Goal: Task Accomplishment & Management: Use online tool/utility

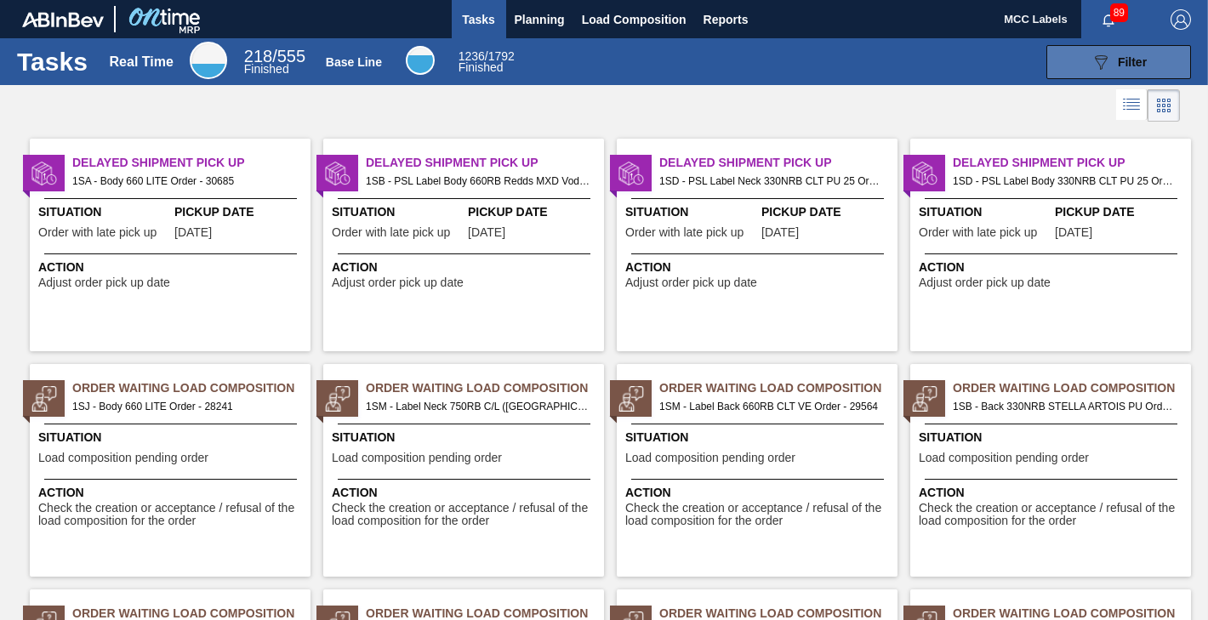
click at [1082, 64] on button "089F7B8B-B2A5-4AFE-B5C0-19BA573D28AC Filter" at bounding box center [1118, 62] width 145 height 34
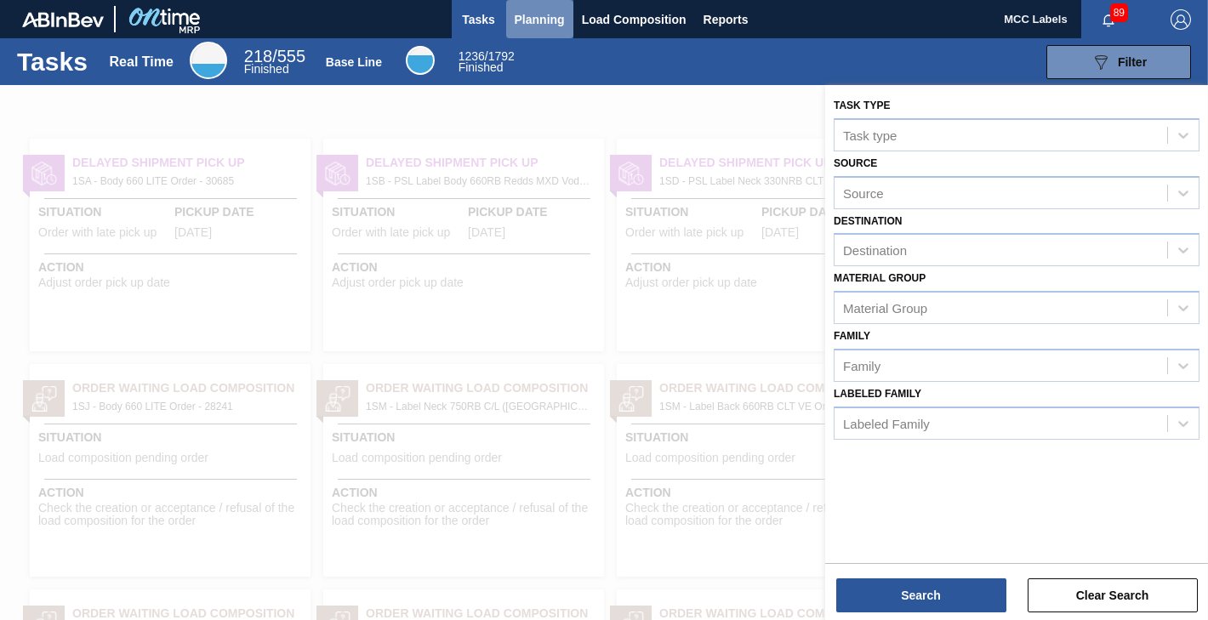
click at [553, 15] on span "Planning" at bounding box center [540, 19] width 50 height 20
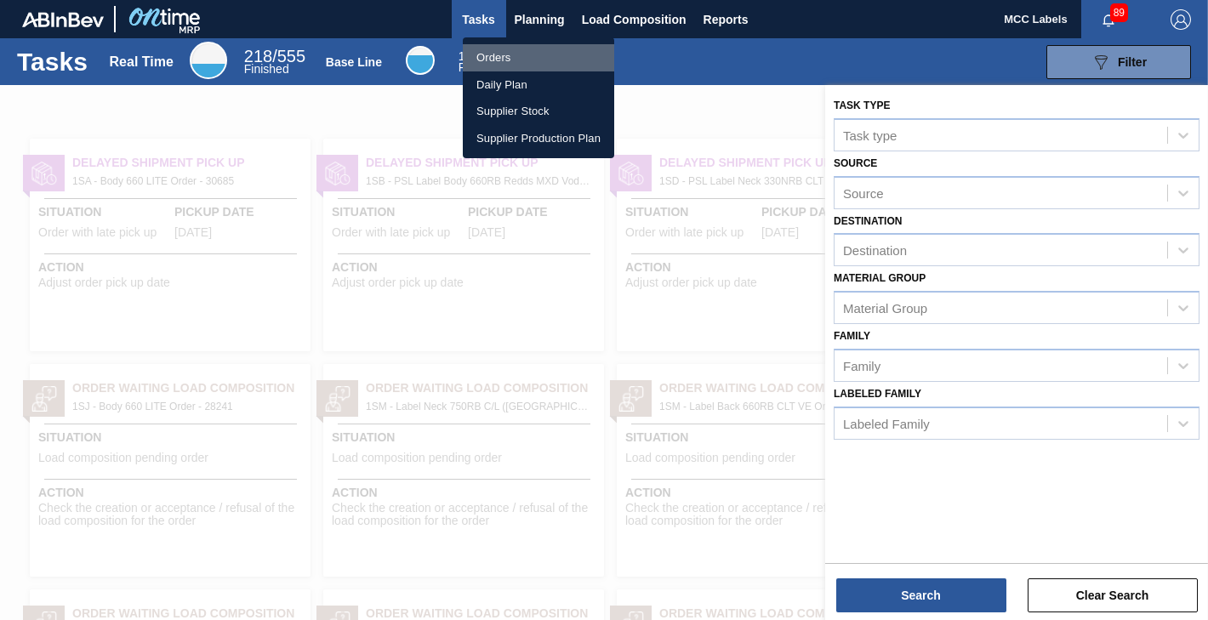
click at [504, 52] on li "Orders" at bounding box center [538, 57] width 151 height 27
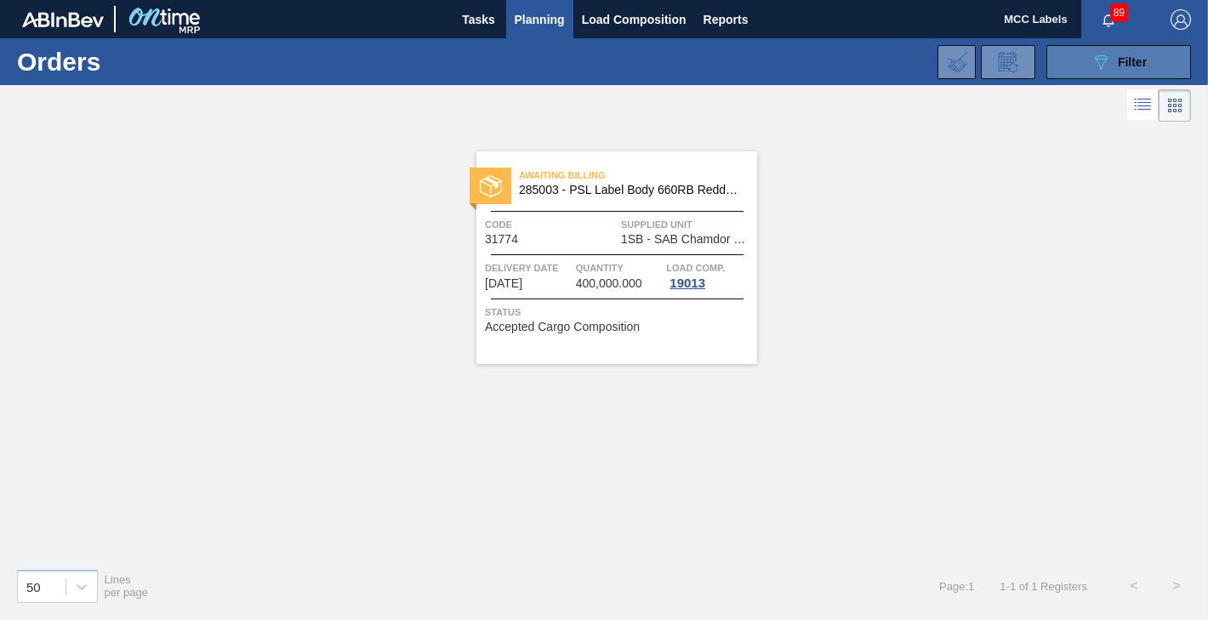
click at [1067, 56] on button "089F7B8B-B2A5-4AFE-B5C0-19BA573D28AC Filter" at bounding box center [1118, 62] width 145 height 34
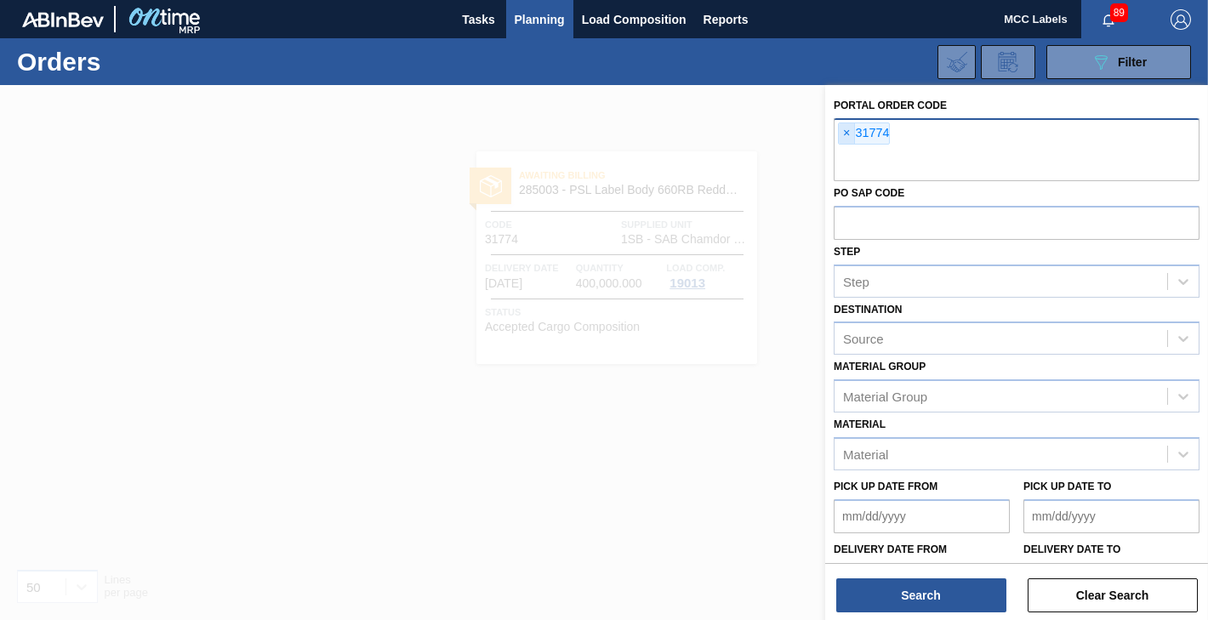
click at [840, 132] on span "×" at bounding box center [847, 133] width 16 height 20
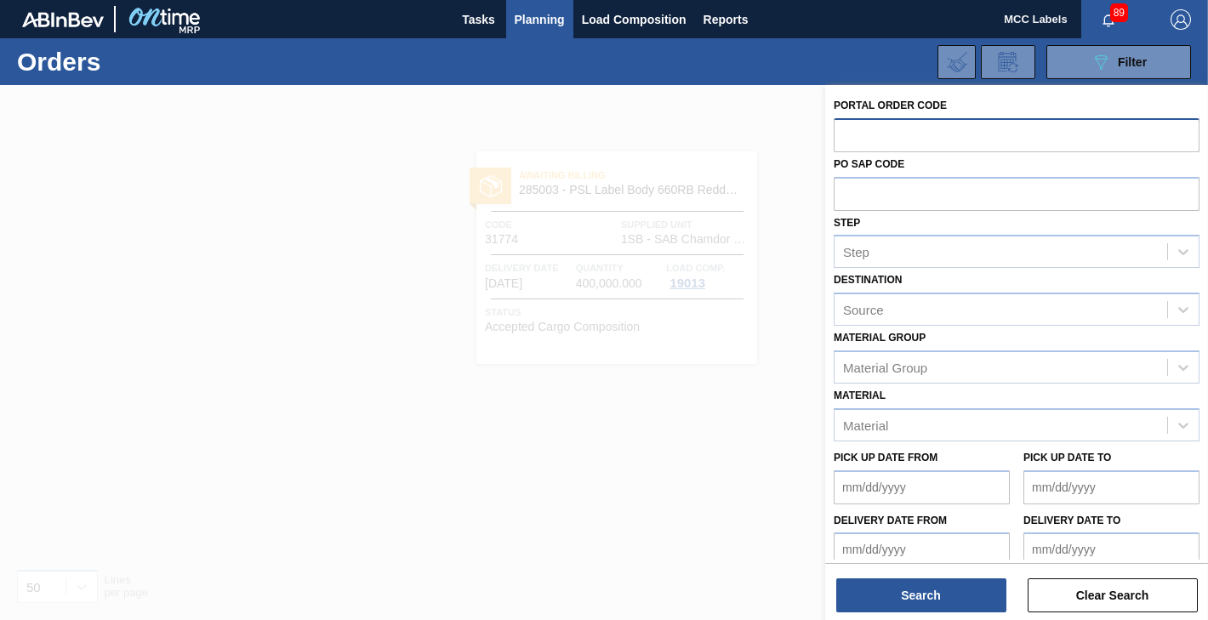
click at [840, 132] on input "text" at bounding box center [1017, 134] width 366 height 32
type input "31810"
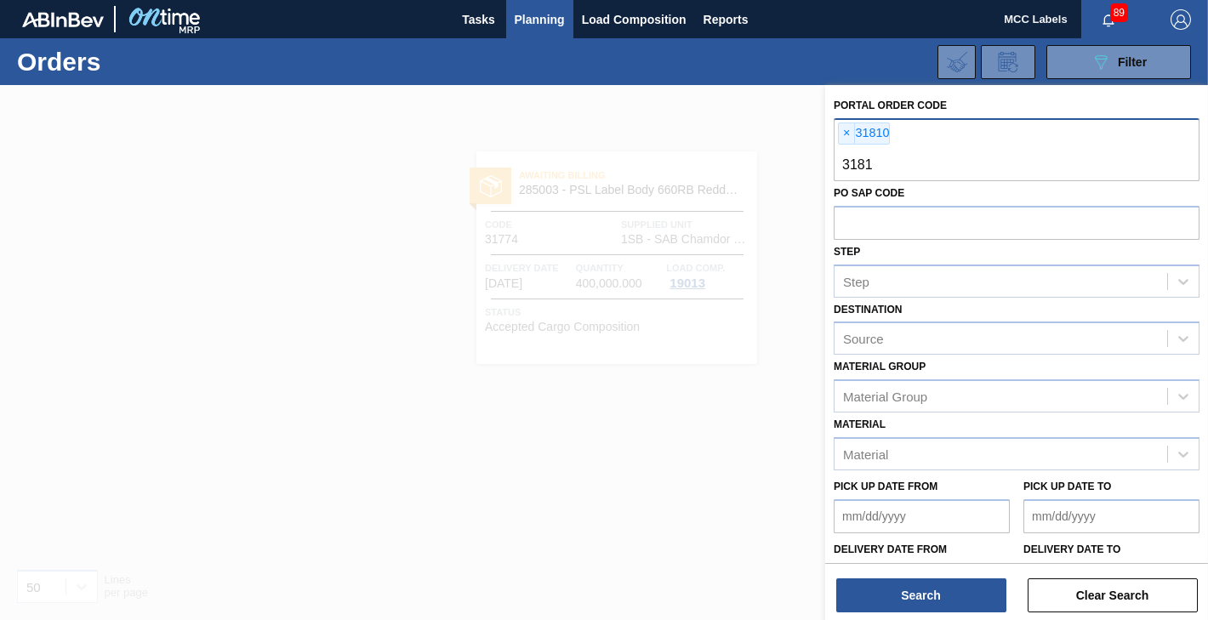
type input "31811"
type input "31812"
type input "31813"
type input "31819"
type input "31814"
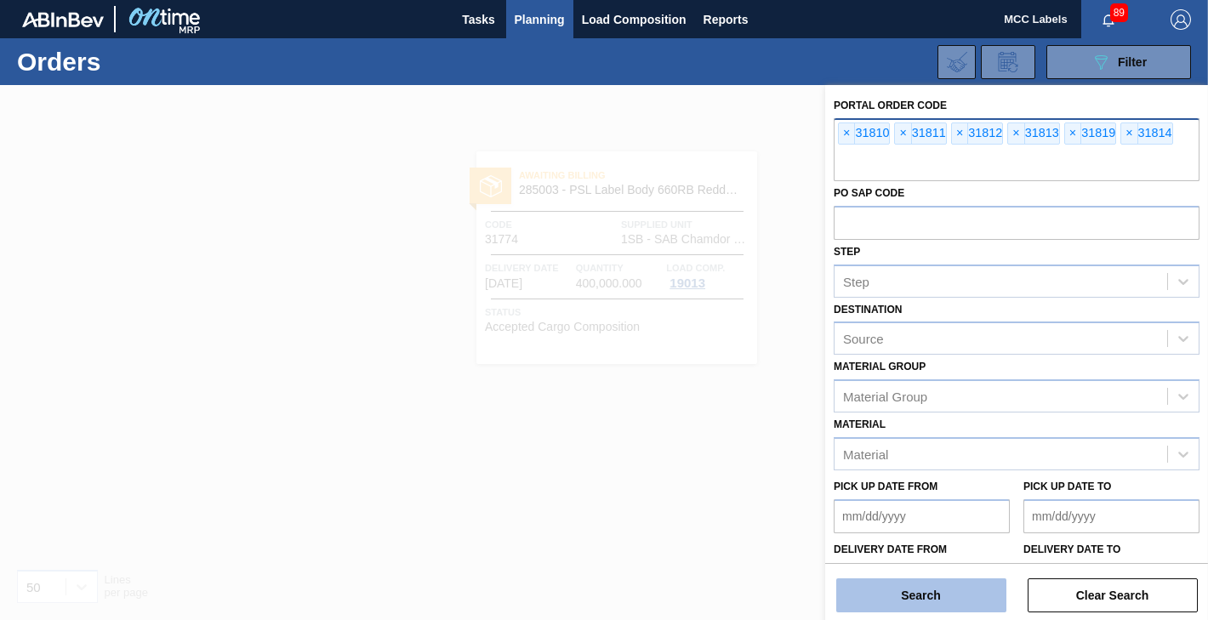
click at [948, 598] on button "Search" at bounding box center [921, 595] width 170 height 34
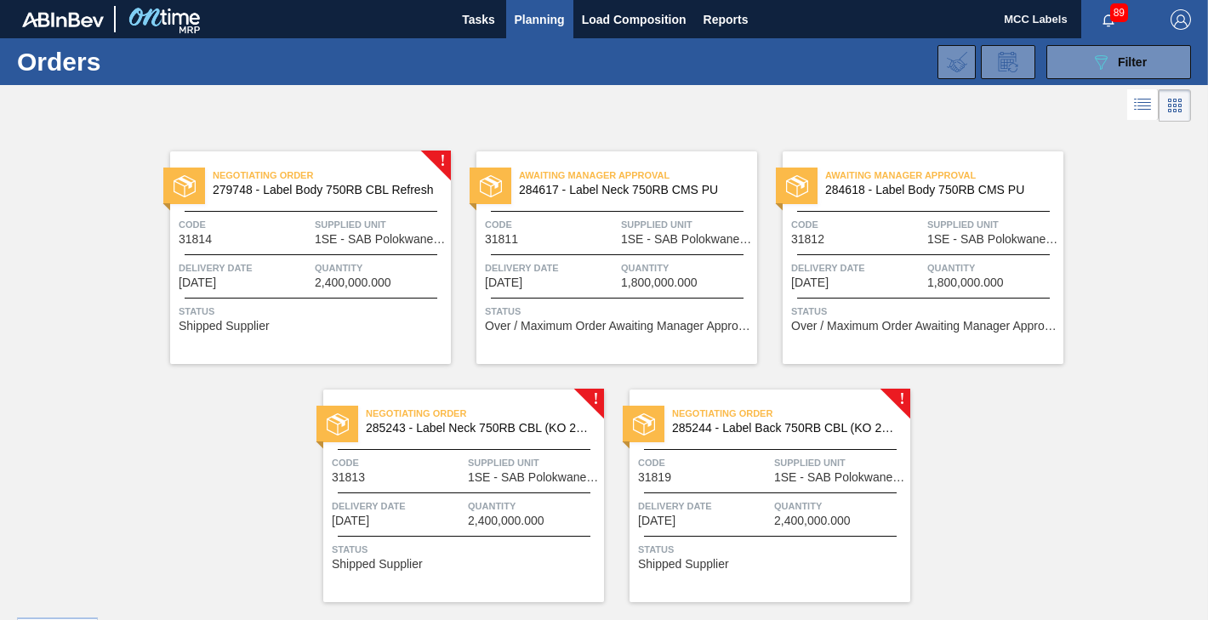
click at [289, 230] on span "Code" at bounding box center [245, 224] width 132 height 17
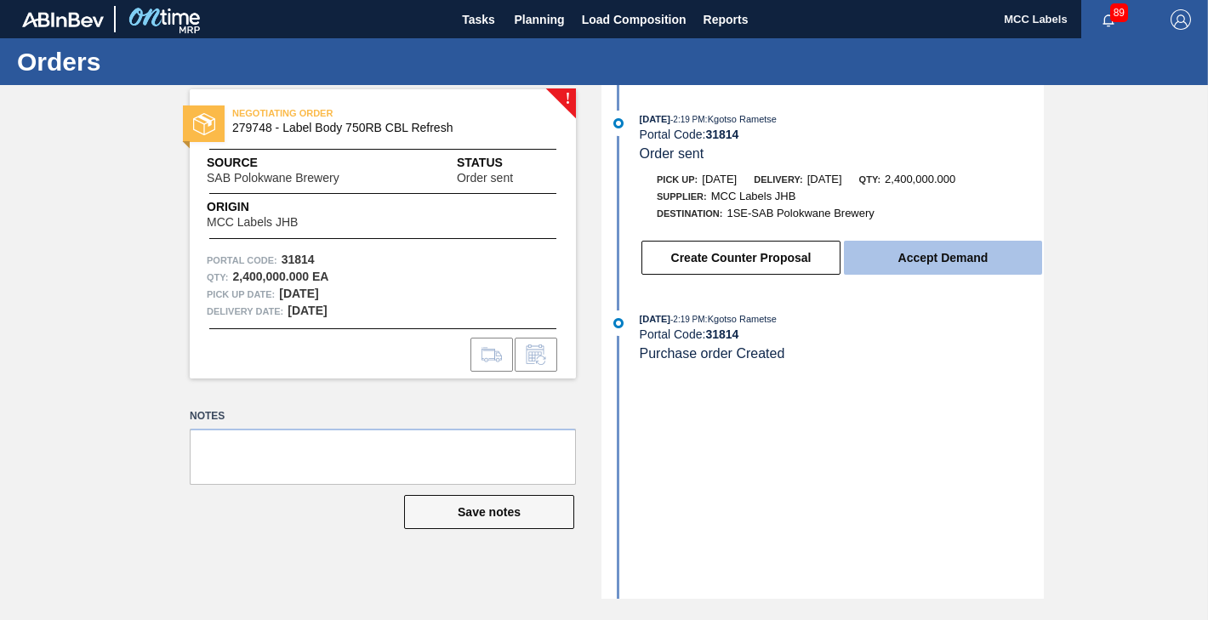
click at [968, 248] on button "Accept Demand" at bounding box center [943, 258] width 198 height 34
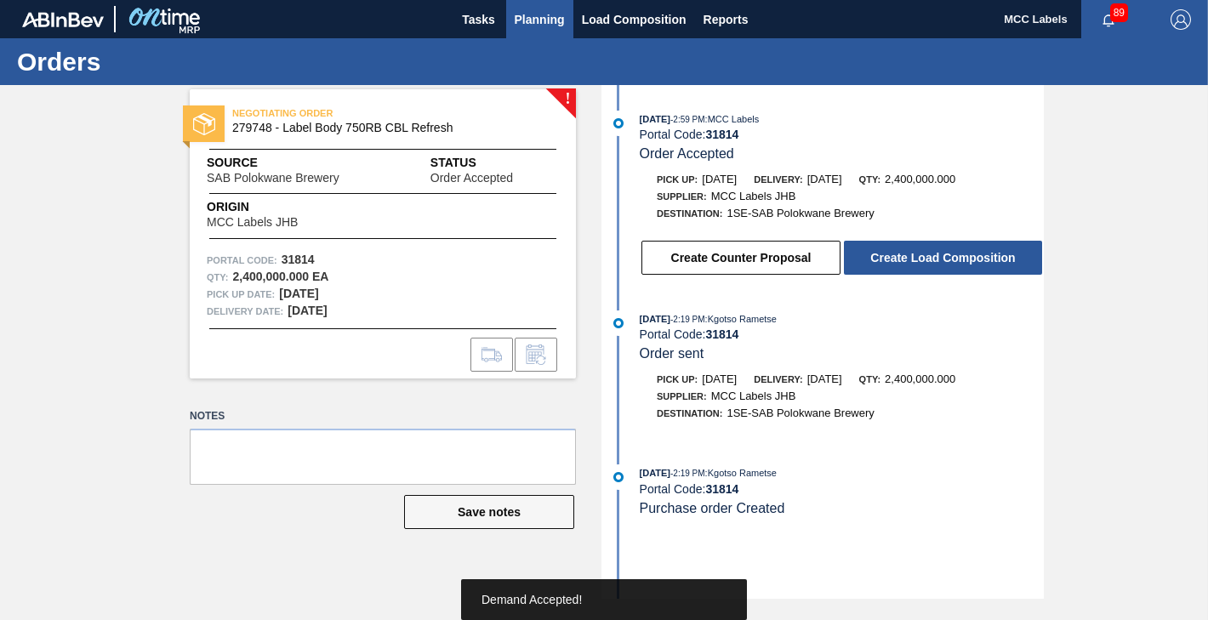
click at [527, 25] on span "Planning" at bounding box center [540, 19] width 50 height 20
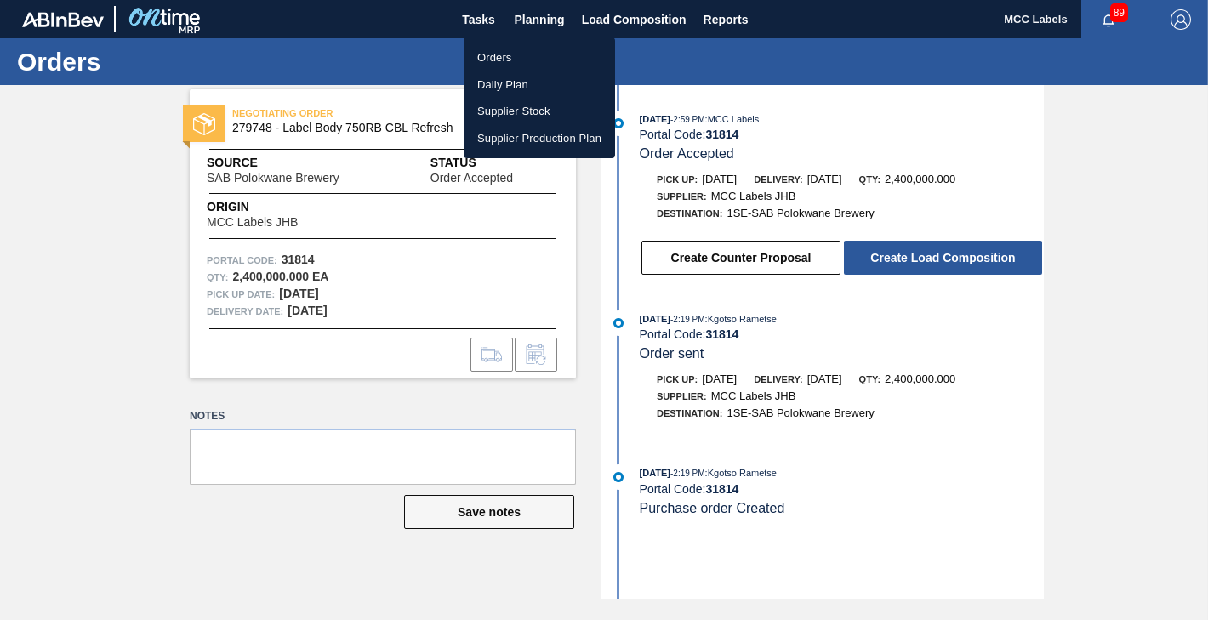
click at [503, 54] on li "Orders" at bounding box center [539, 57] width 151 height 27
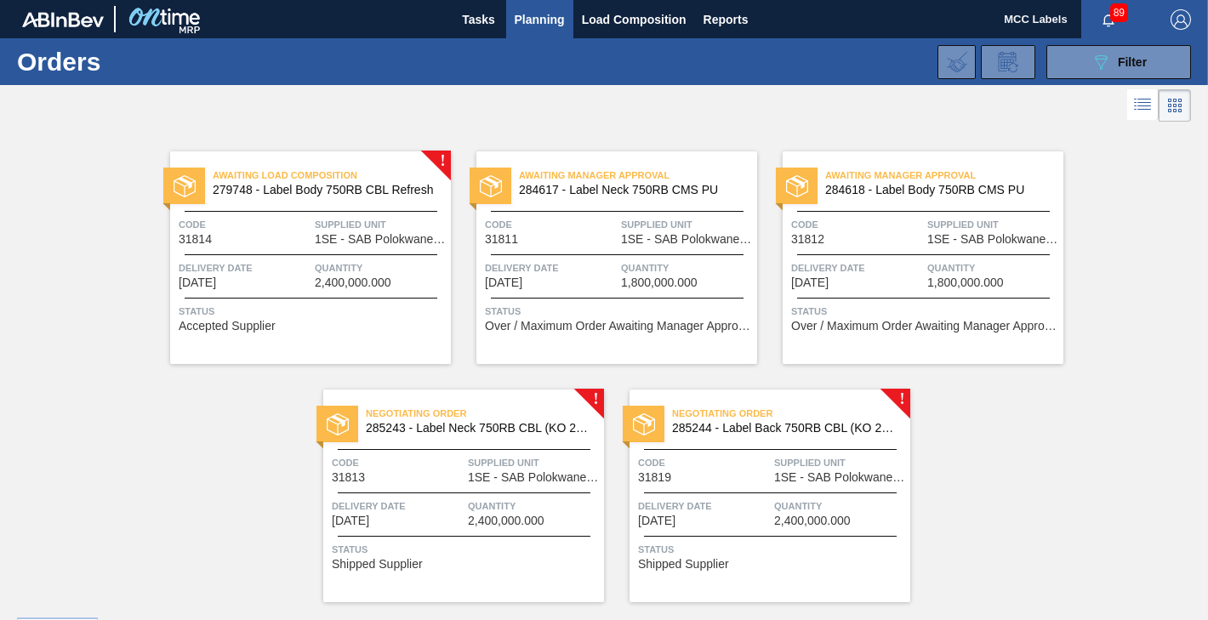
click at [462, 494] on div "Negotiating Order 285243 - Label Neck 750RB CBL (KO 2025) Code 31813 Supplied U…" at bounding box center [463, 496] width 281 height 213
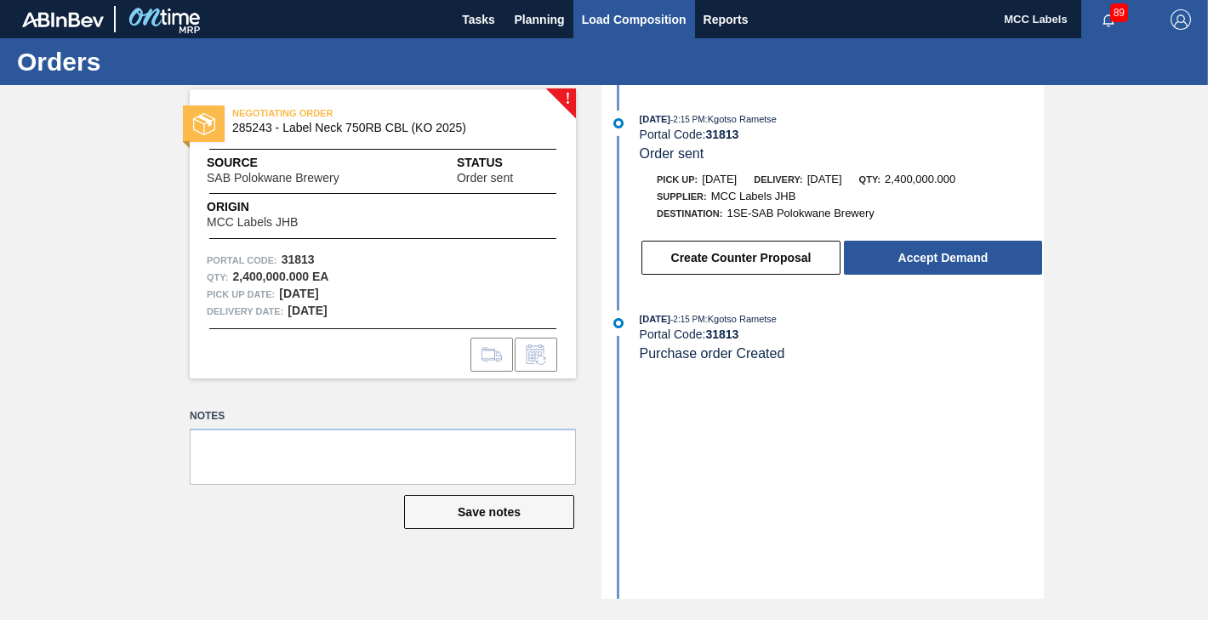
drag, startPoint x: 957, startPoint y: 253, endPoint x: 637, endPoint y: 31, distance: 389.8
click at [953, 251] on button "Accept Demand" at bounding box center [943, 258] width 198 height 34
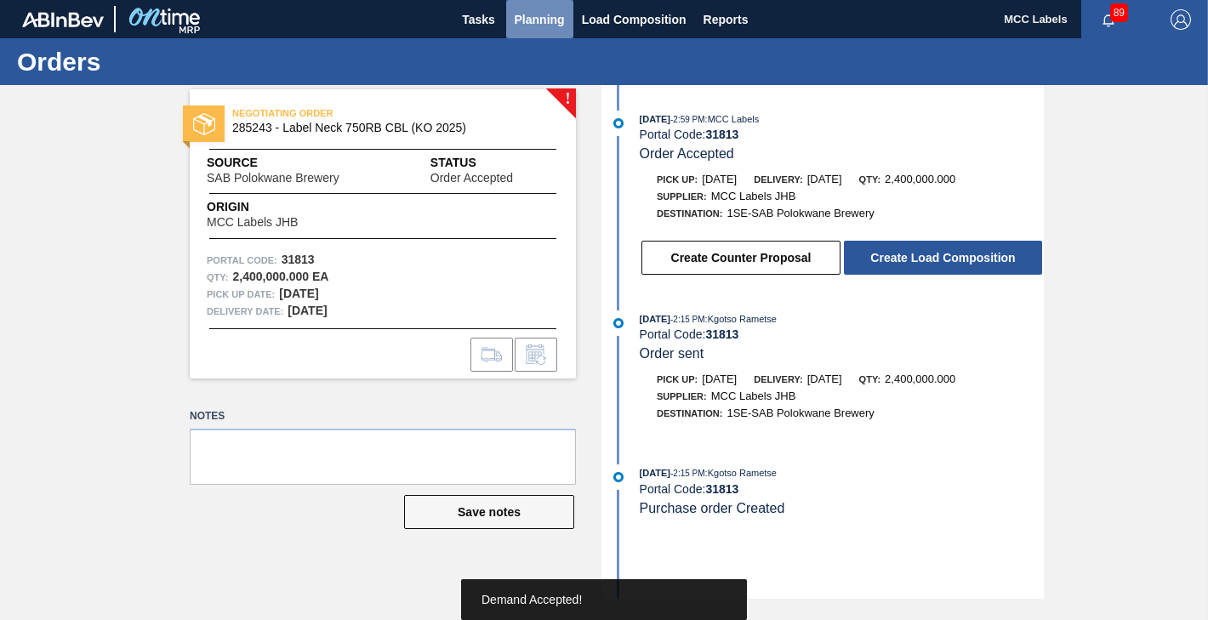
click at [538, 10] on span "Planning" at bounding box center [540, 19] width 50 height 20
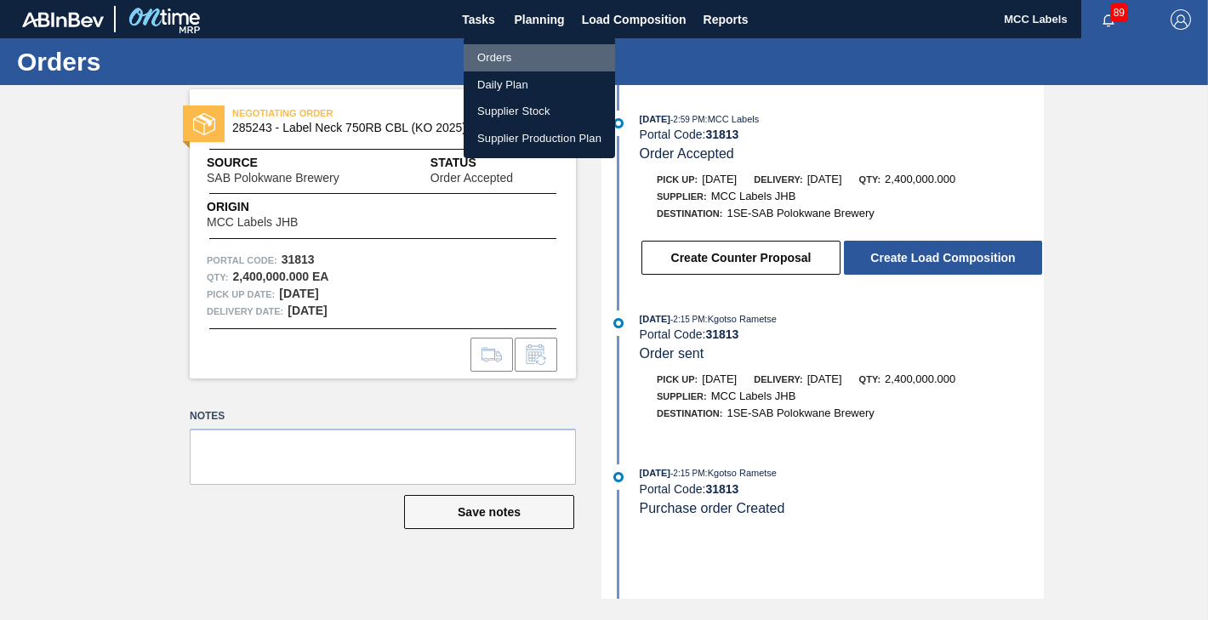
click at [480, 60] on li "Orders" at bounding box center [539, 57] width 151 height 27
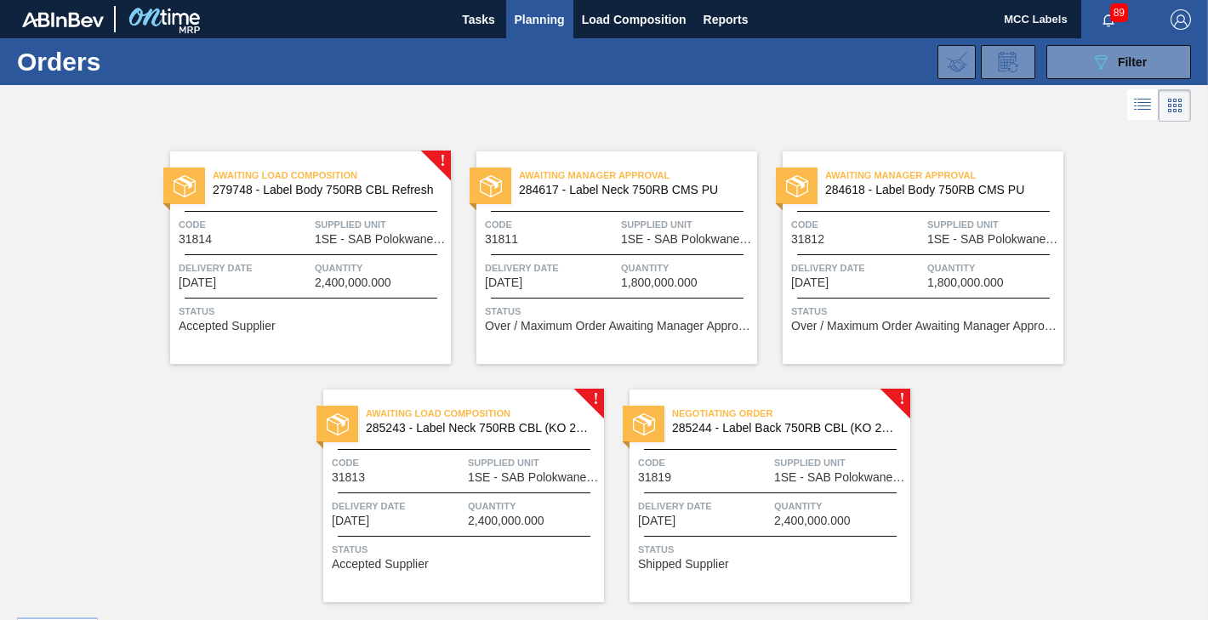
click at [741, 510] on span "Delivery Date" at bounding box center [704, 506] width 132 height 17
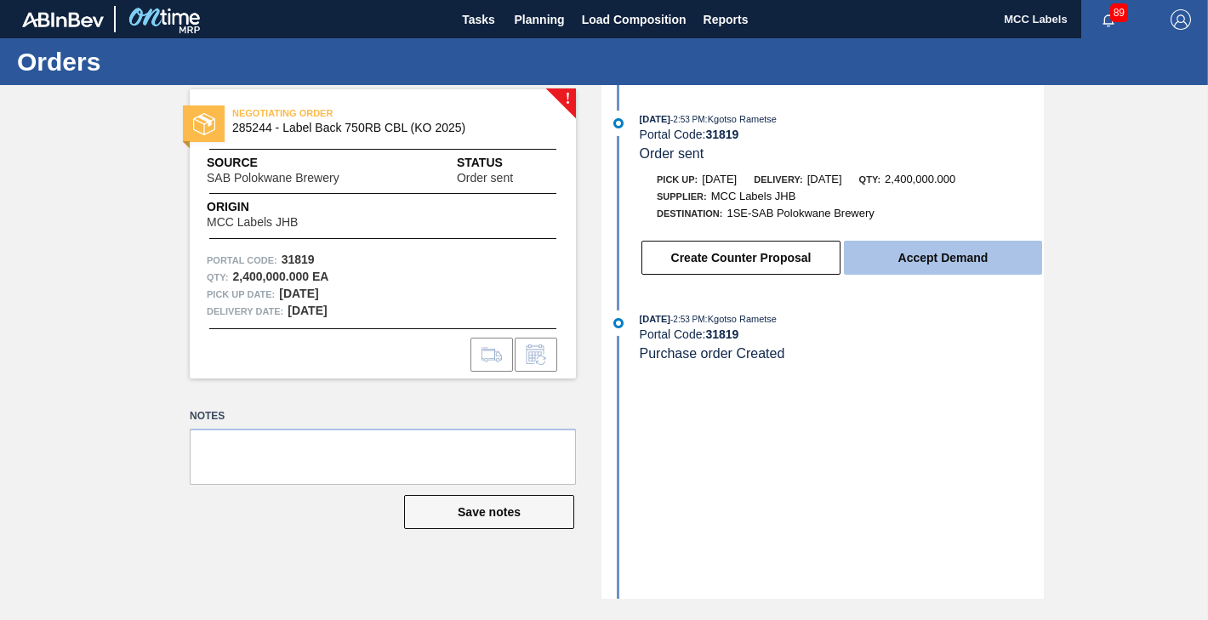
click at [879, 252] on button "Accept Demand" at bounding box center [943, 258] width 198 height 34
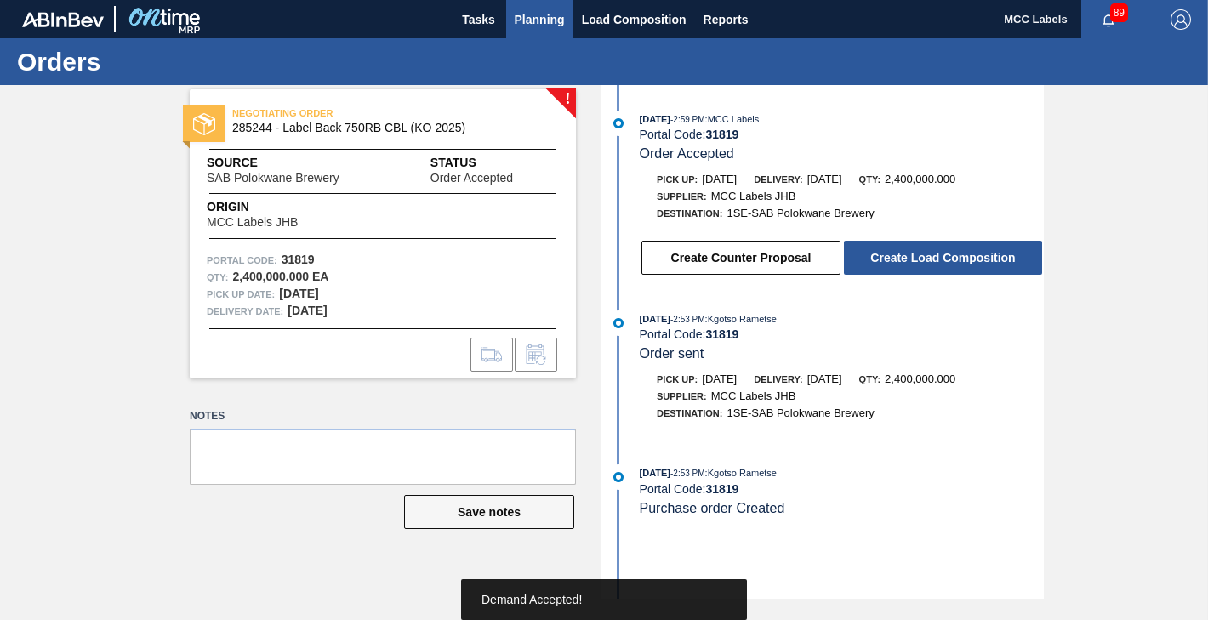
click at [546, 16] on span "Planning" at bounding box center [540, 19] width 50 height 20
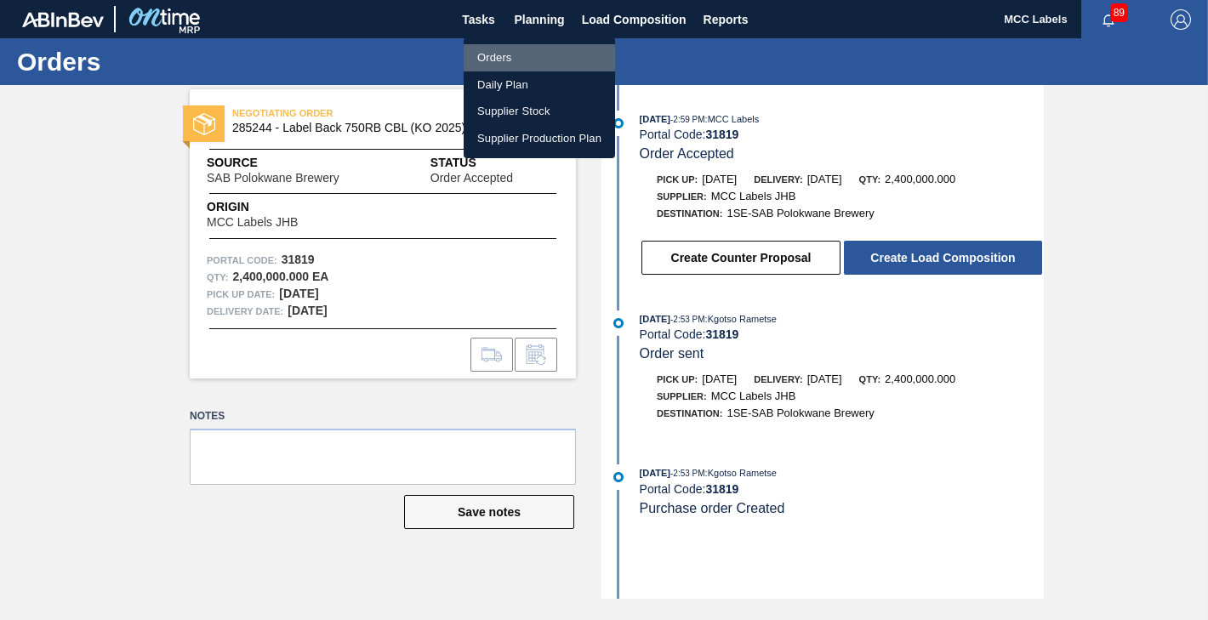
click at [508, 56] on li "Orders" at bounding box center [539, 57] width 151 height 27
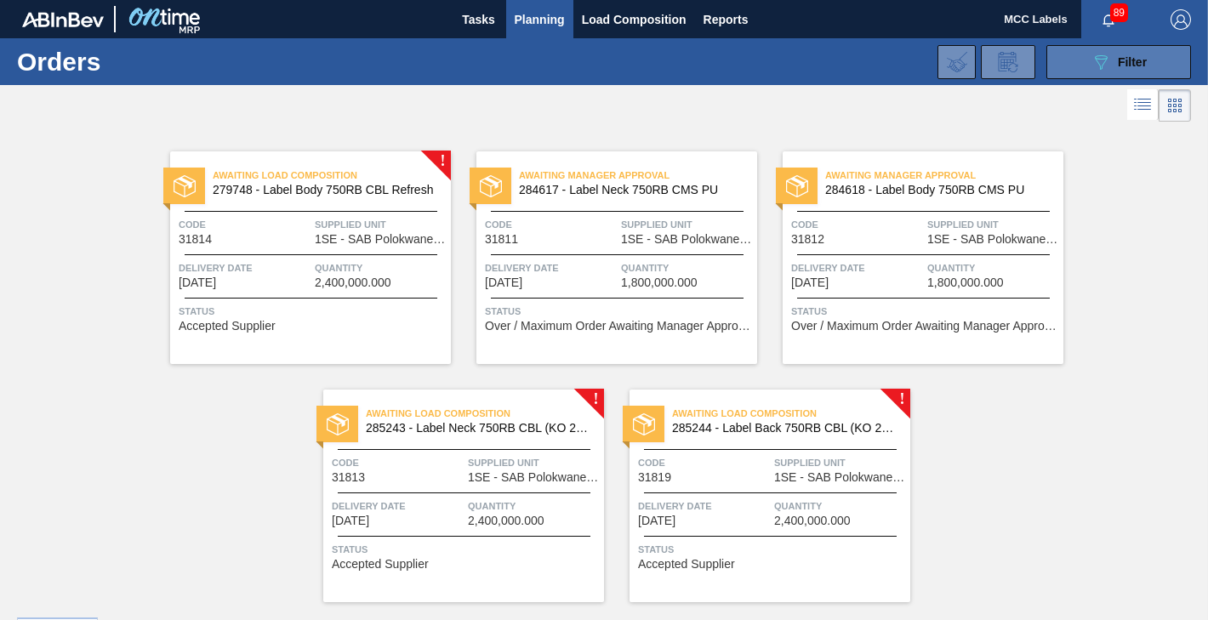
click at [1079, 62] on button "089F7B8B-B2A5-4AFE-B5C0-19BA573D28AC Filter" at bounding box center [1118, 62] width 145 height 34
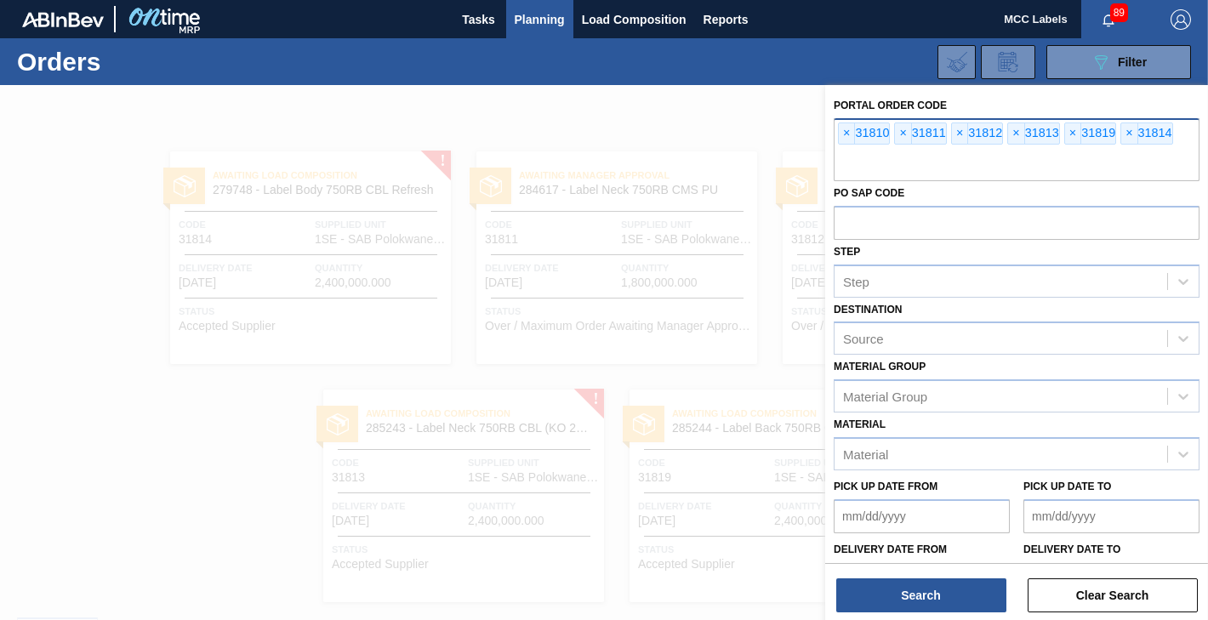
click at [844, 162] on input "text" at bounding box center [1017, 165] width 366 height 32
type input "31821"
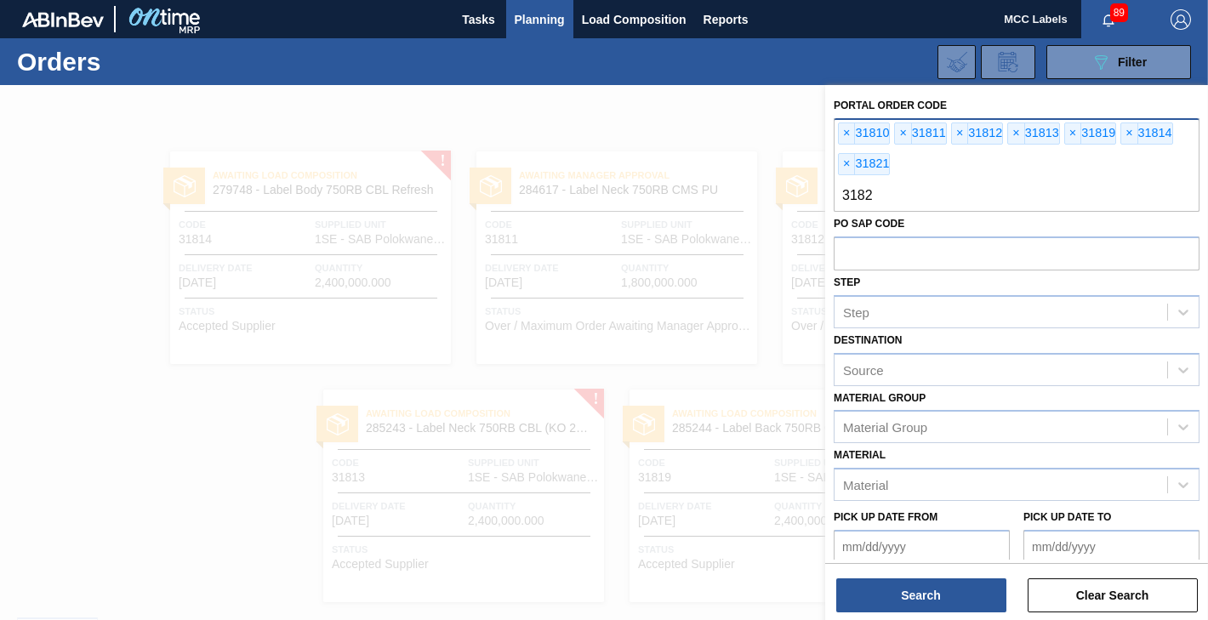
type input "31820"
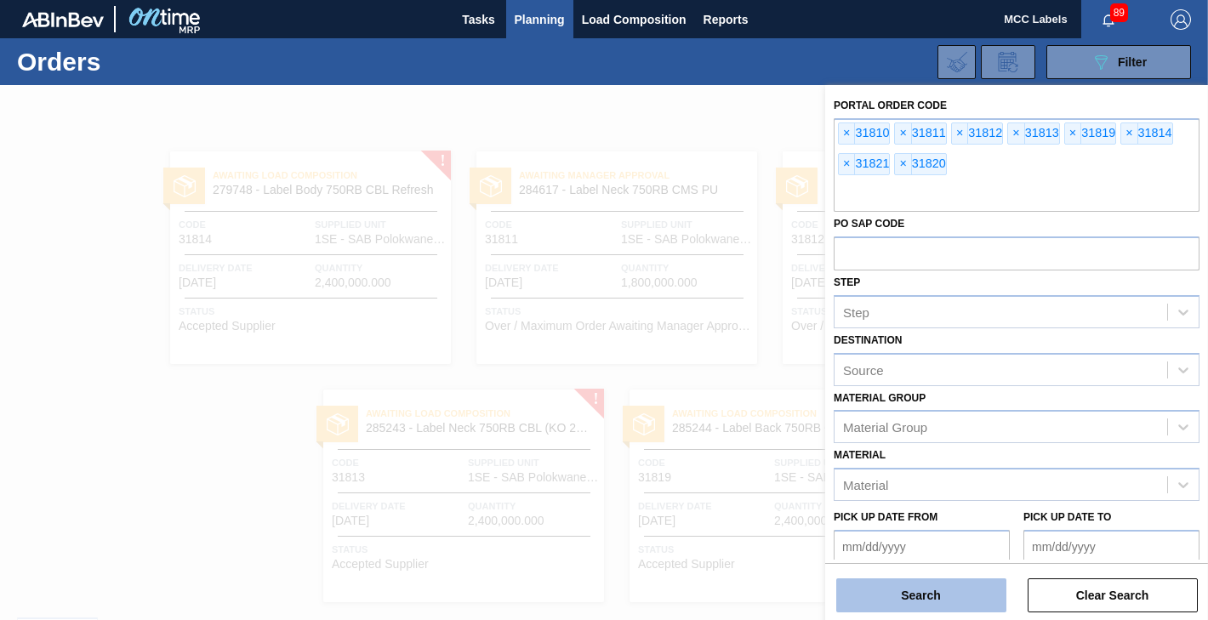
click at [877, 593] on button "Search" at bounding box center [921, 595] width 170 height 34
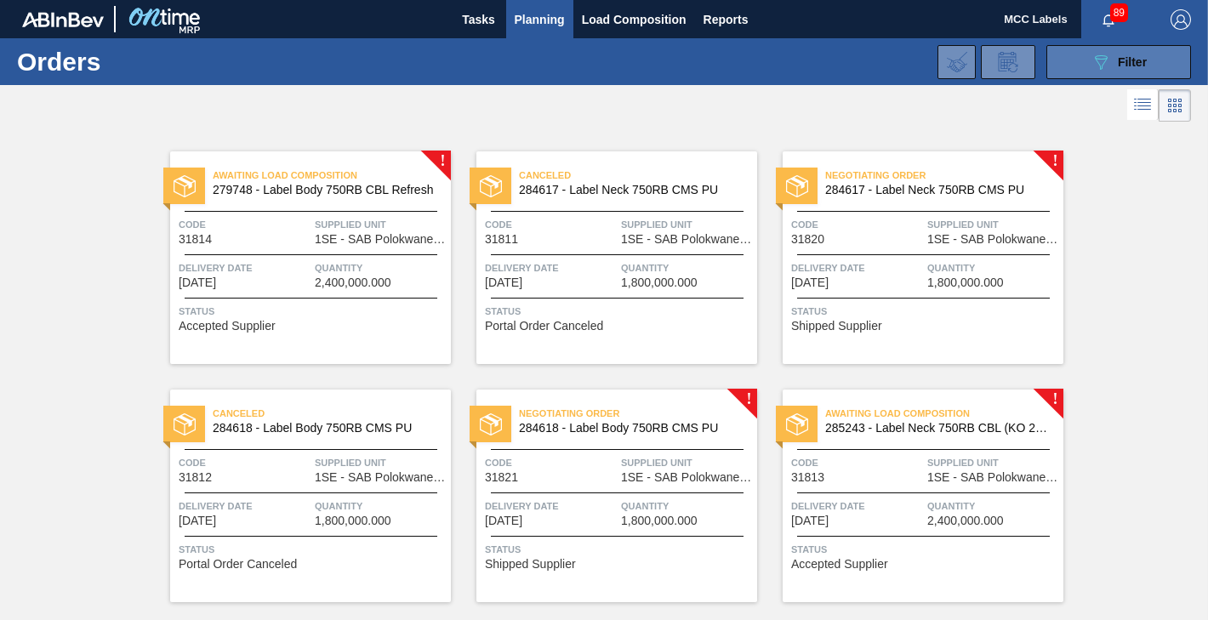
click at [1101, 61] on icon "089F7B8B-B2A5-4AFE-B5C0-19BA573D28AC" at bounding box center [1100, 62] width 20 height 20
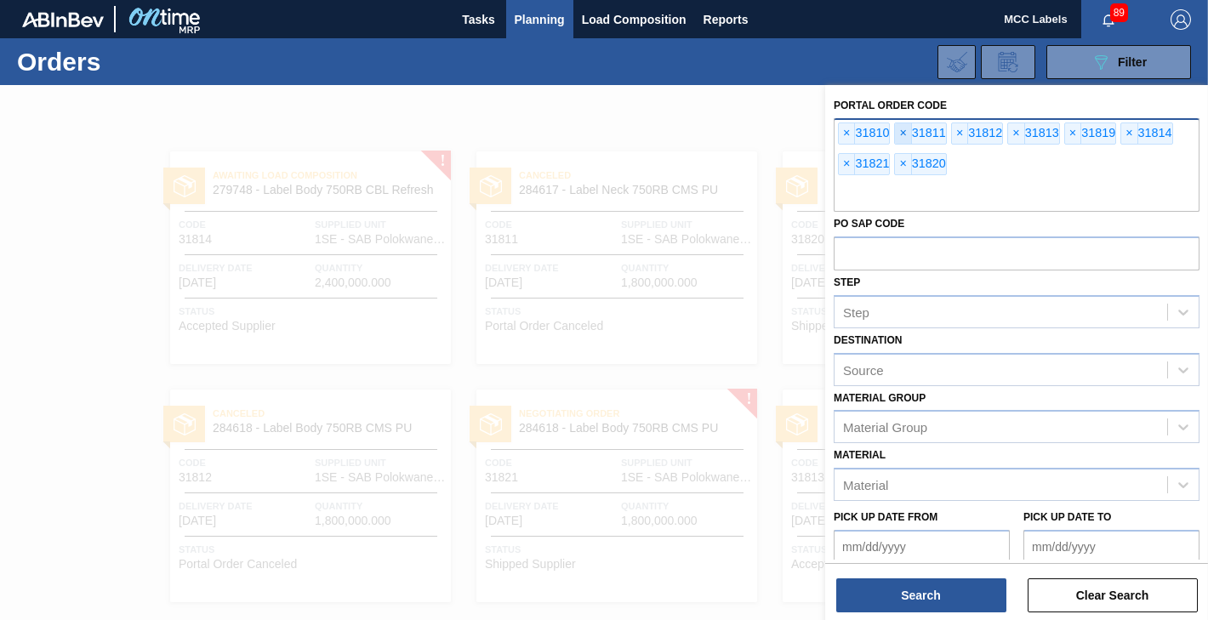
click at [901, 136] on span "×" at bounding box center [903, 133] width 16 height 20
click at [925, 157] on div "× 31810 × 31812 × 31813 × 31819 × 31814 × 31821 × 31820" at bounding box center [1017, 165] width 366 height 94
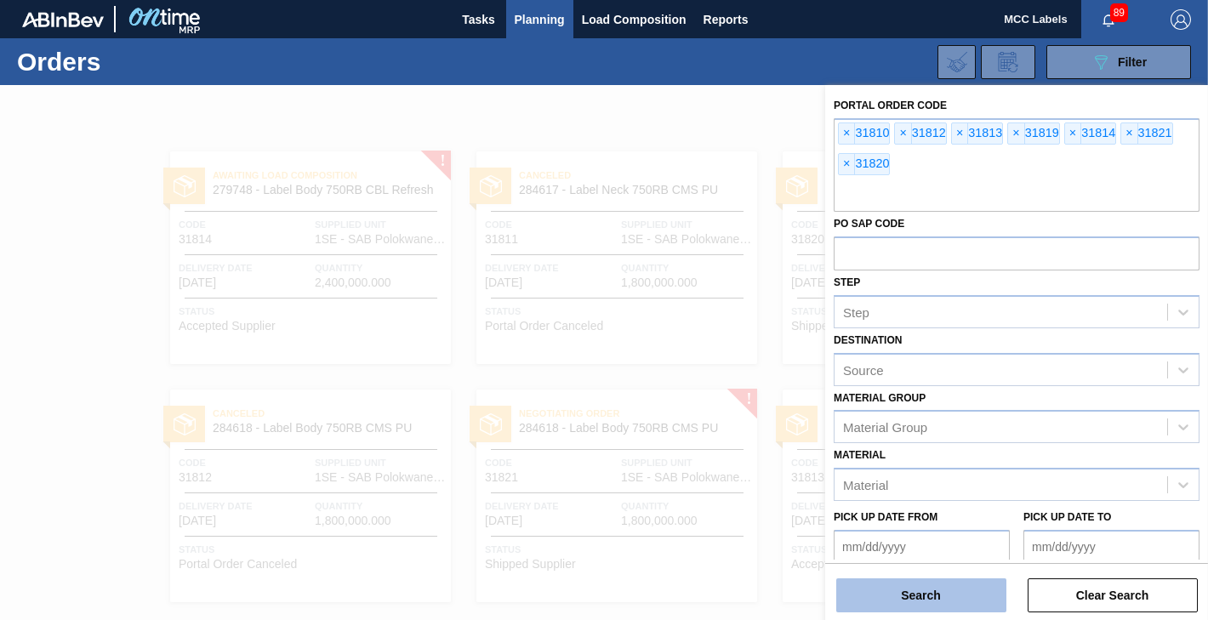
click at [915, 590] on button "Search" at bounding box center [921, 595] width 170 height 34
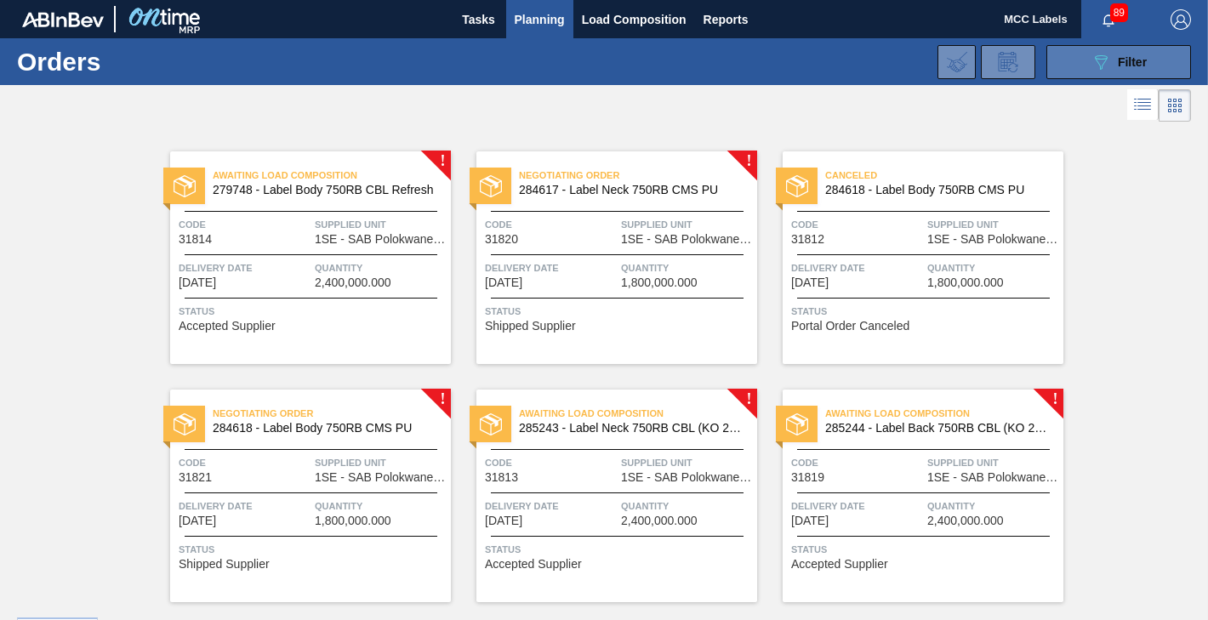
click at [1070, 55] on button "089F7B8B-B2A5-4AFE-B5C0-19BA573D28AC Filter" at bounding box center [1118, 62] width 145 height 34
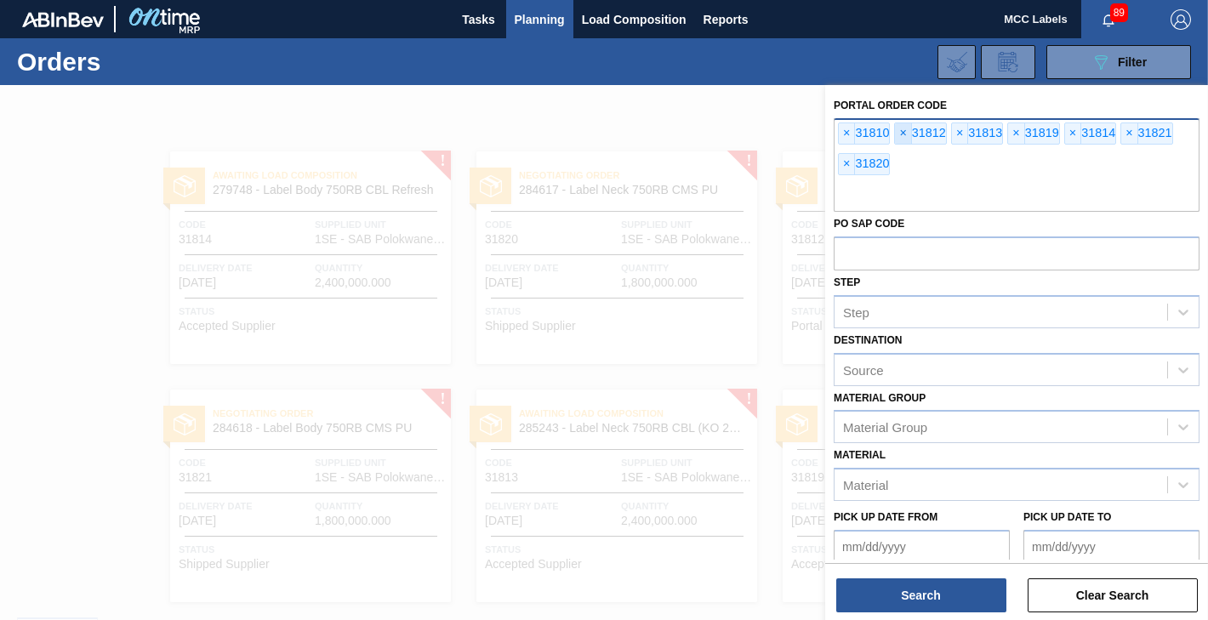
click at [904, 132] on span "×" at bounding box center [903, 133] width 16 height 20
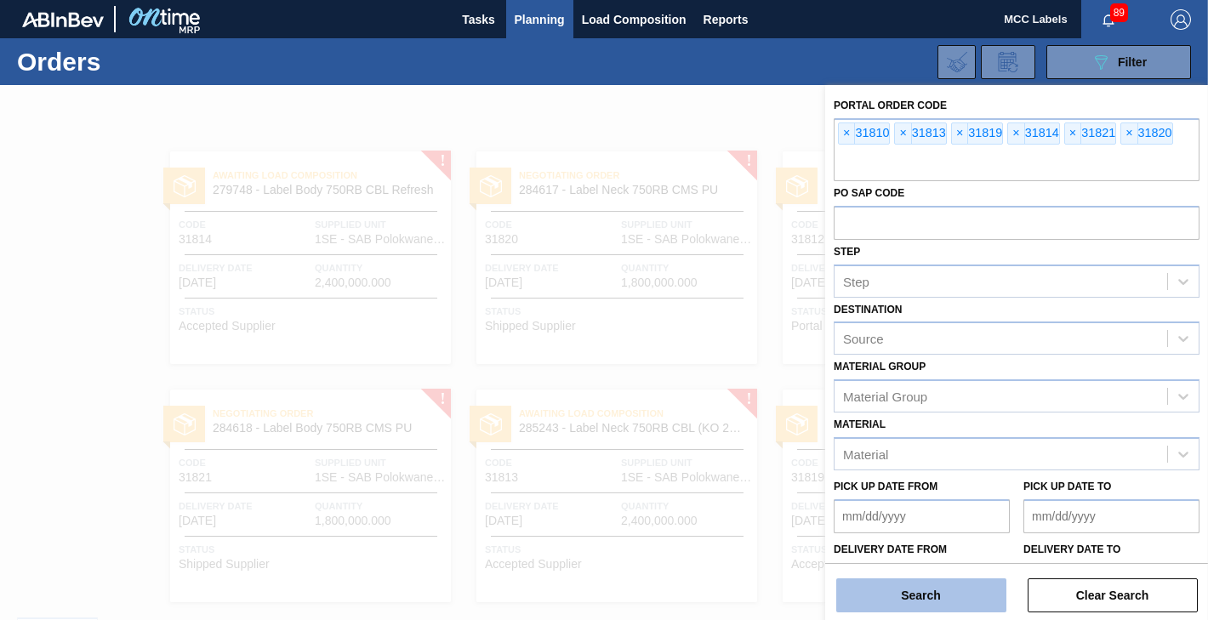
click at [914, 595] on button "Search" at bounding box center [921, 595] width 170 height 34
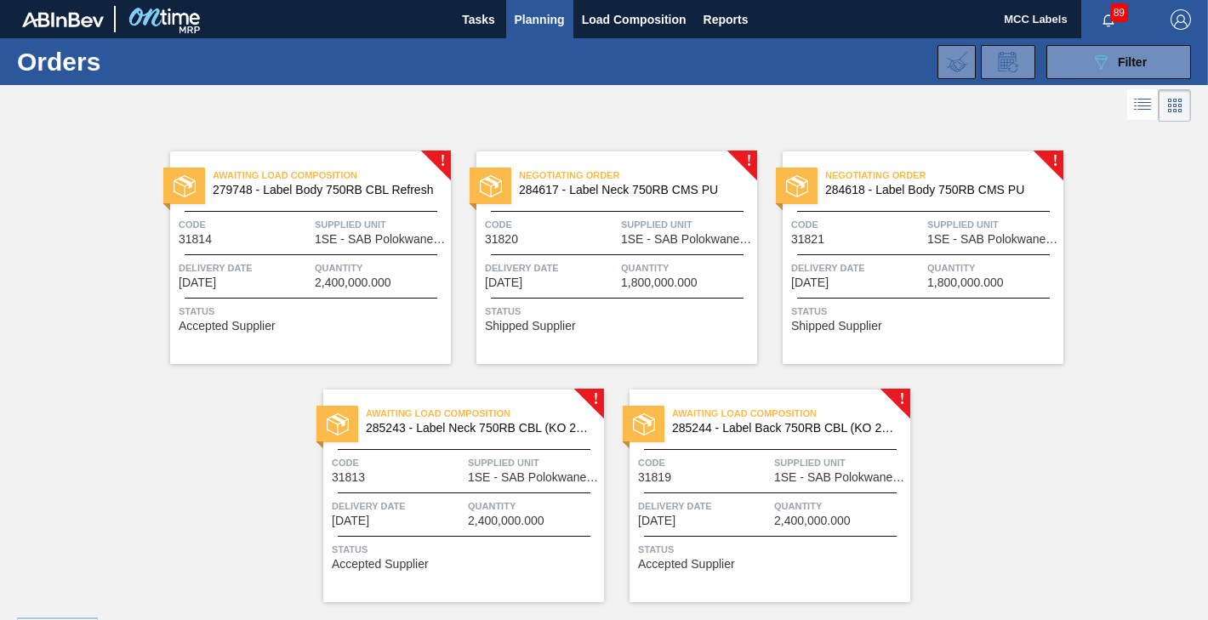
click at [576, 268] on span "Delivery Date" at bounding box center [551, 267] width 132 height 17
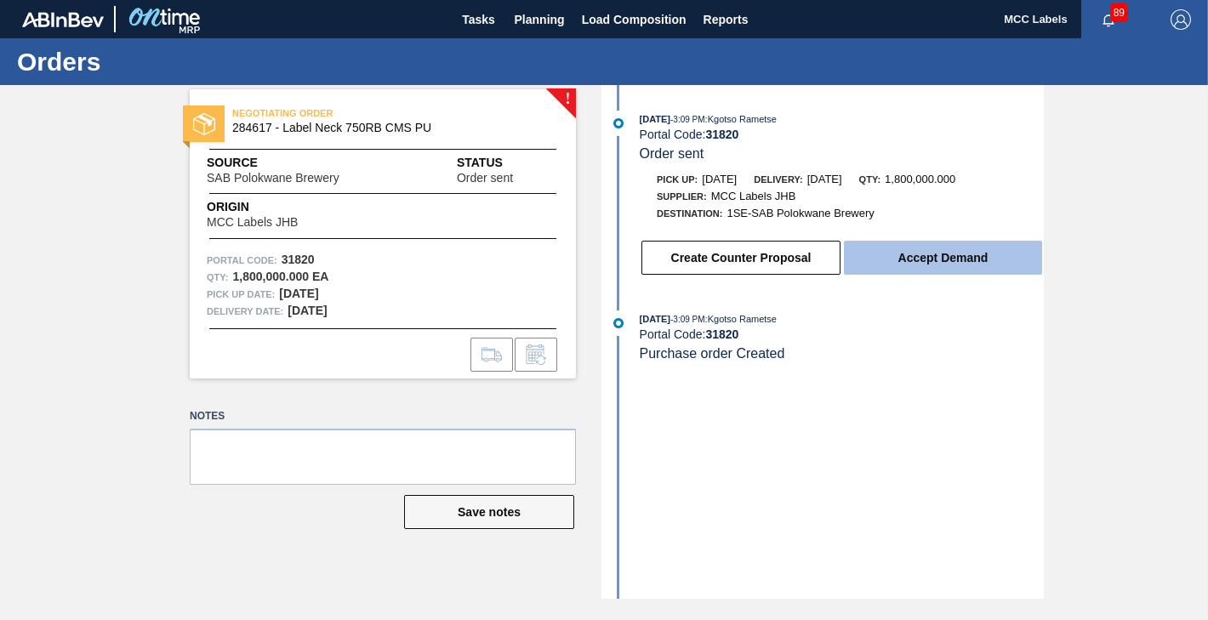
click at [910, 250] on button "Accept Demand" at bounding box center [943, 258] width 198 height 34
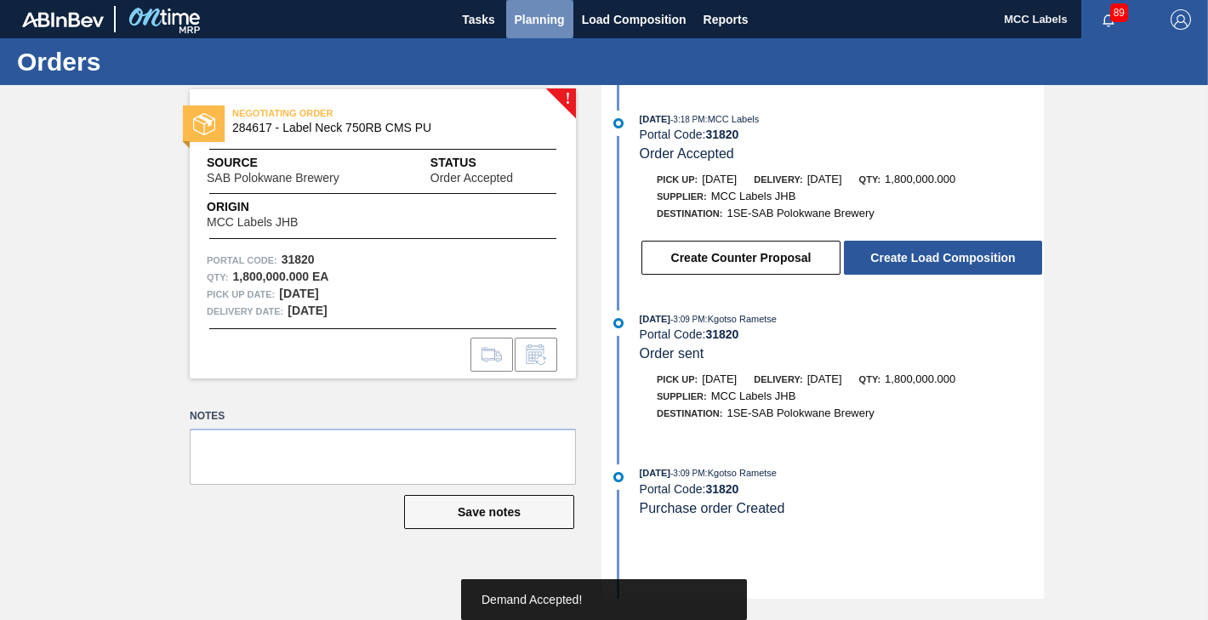
click at [527, 28] on span "Planning" at bounding box center [540, 19] width 50 height 20
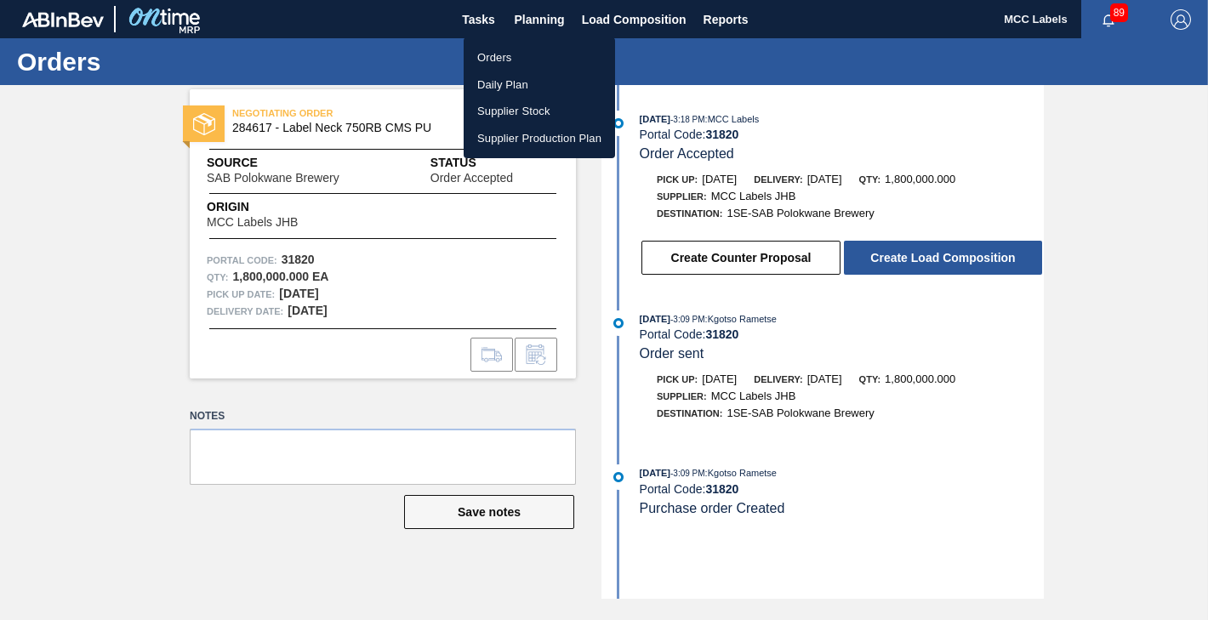
click at [501, 59] on li "Orders" at bounding box center [539, 57] width 151 height 27
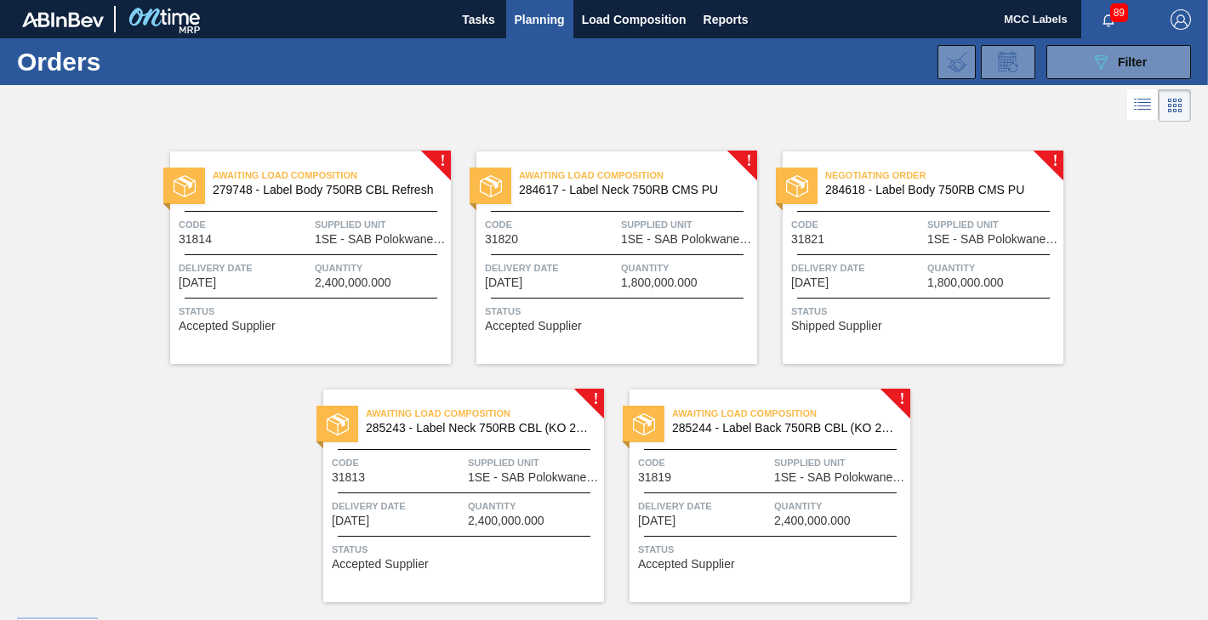
click at [865, 293] on div "Negotiating Order 284618 - Label Body 750RB CMS PU Code 31821 Supplied Unit 1SE…" at bounding box center [923, 257] width 281 height 213
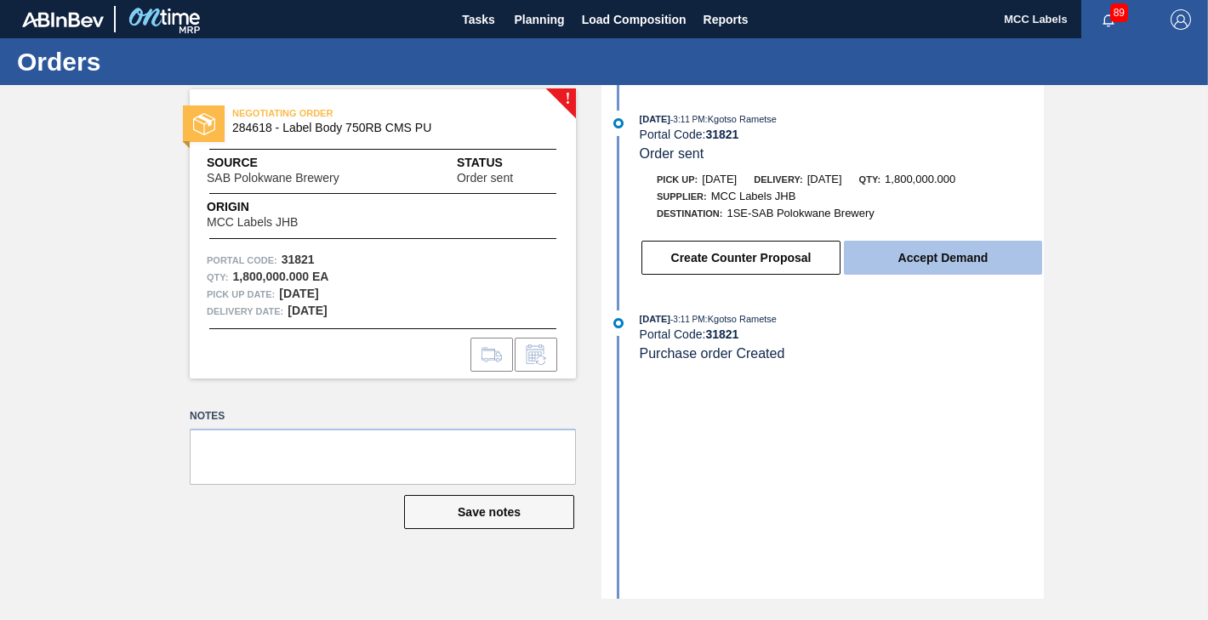
click at [913, 253] on button "Accept Demand" at bounding box center [943, 258] width 198 height 34
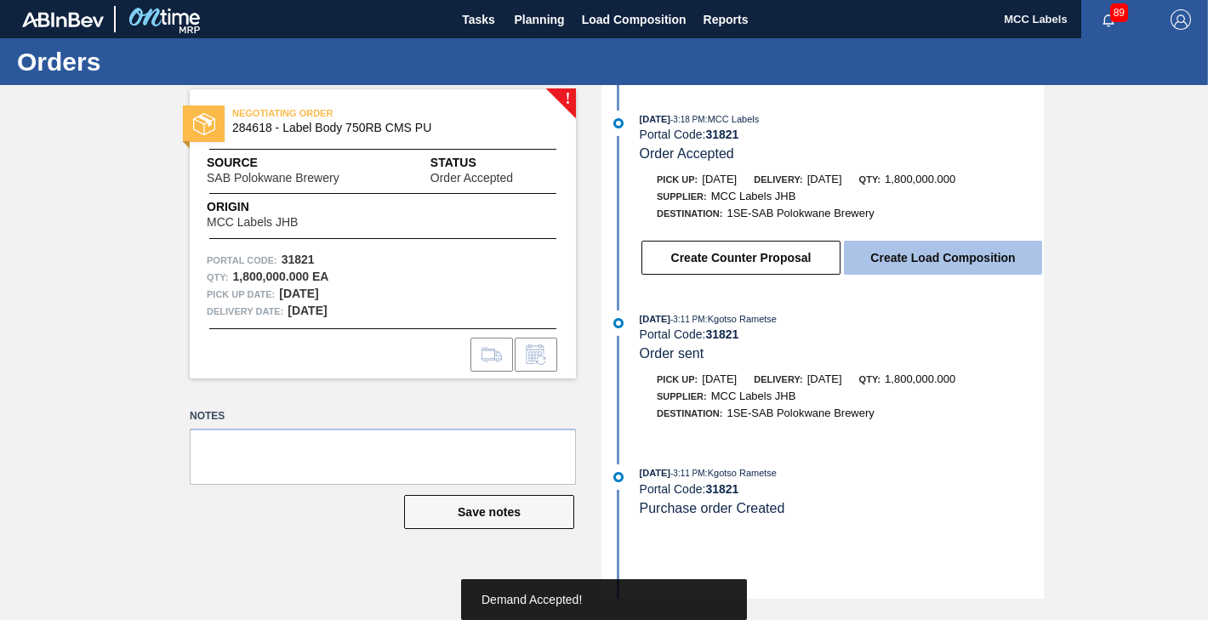
click at [928, 250] on button "Create Load Composition" at bounding box center [943, 258] width 198 height 34
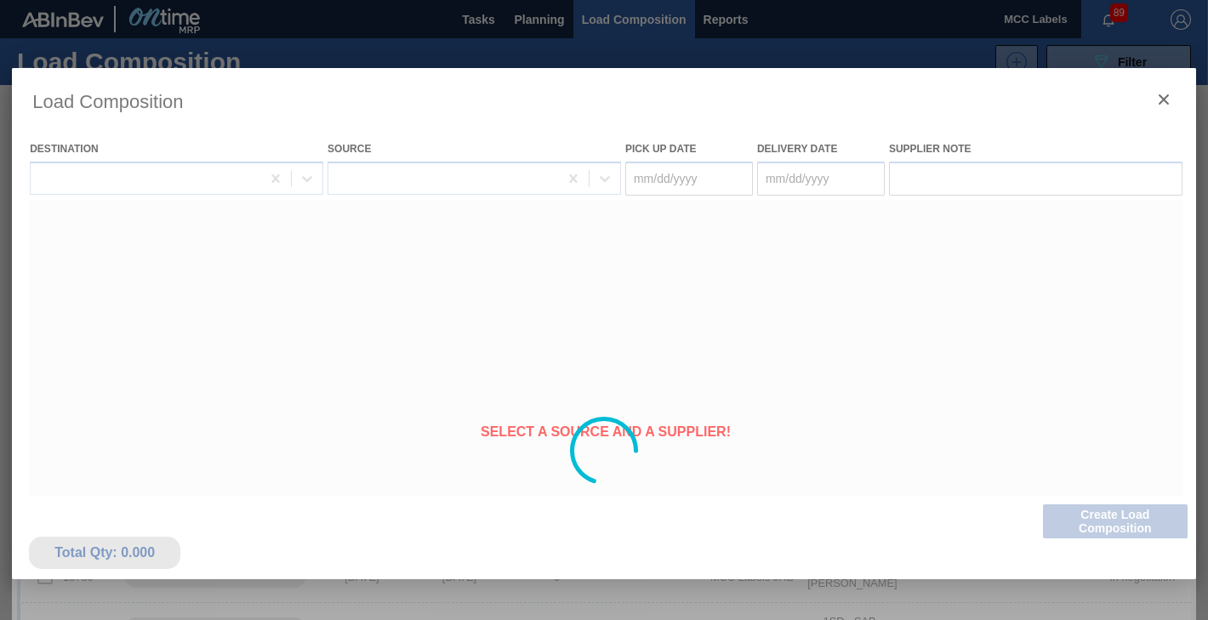
type Date "[DATE]"
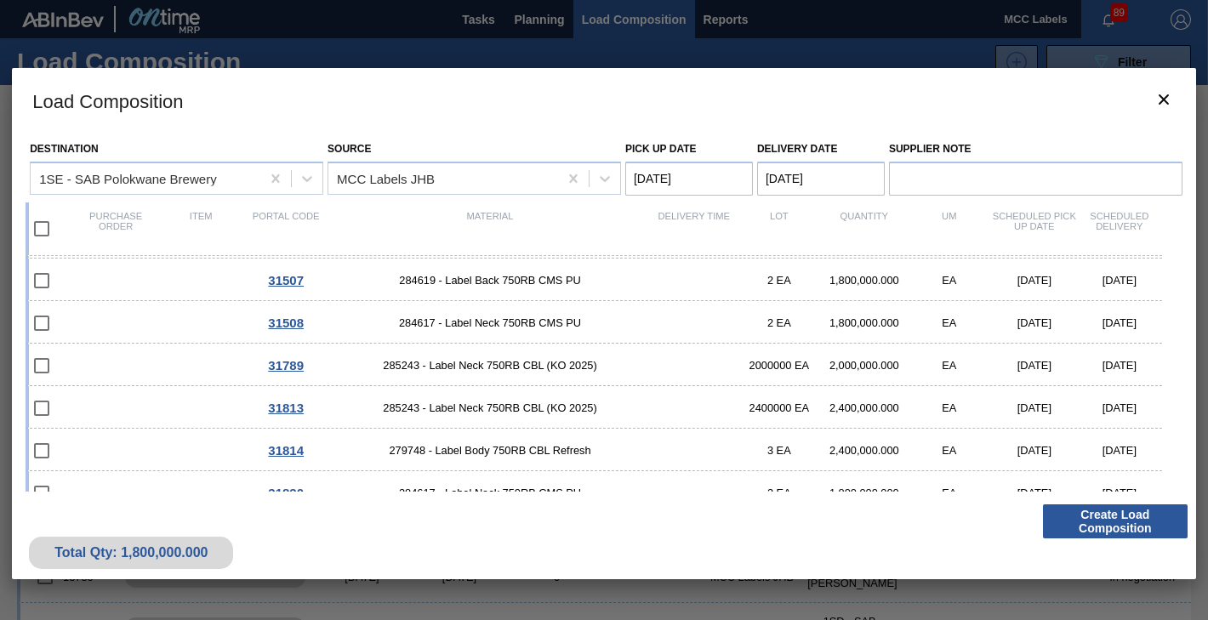
scroll to position [275, 0]
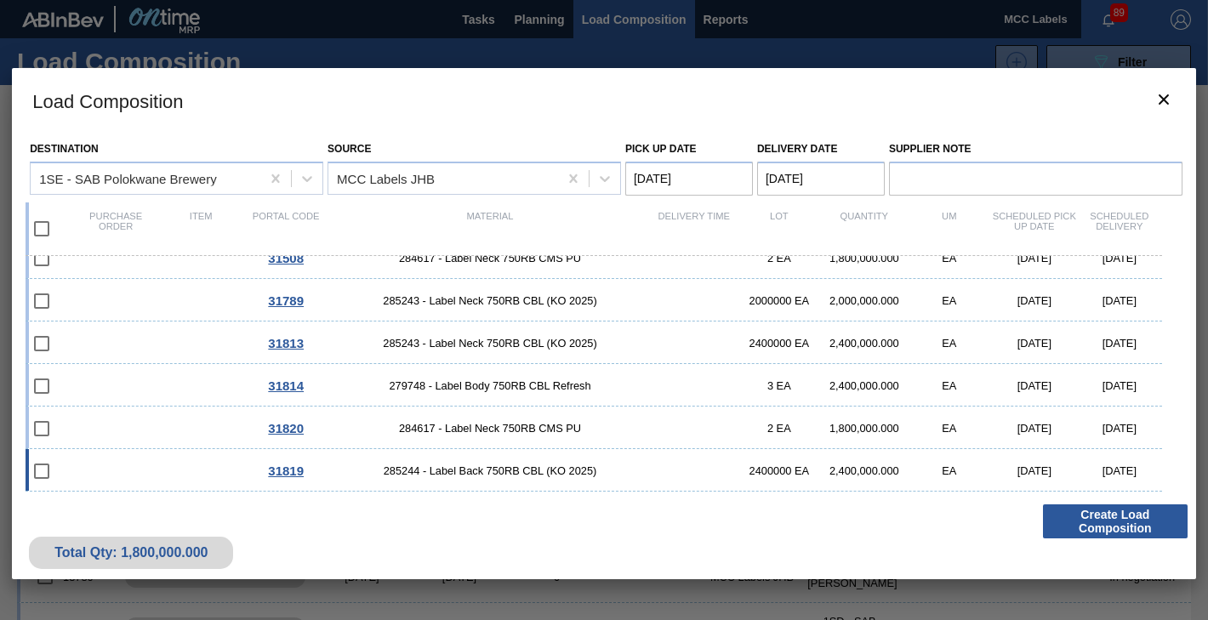
click at [45, 466] on input "checkbox" at bounding box center [42, 471] width 36 height 36
checkbox input "false"
drag, startPoint x: 78, startPoint y: 471, endPoint x: 100, endPoint y: 418, distance: 58.0
click at [79, 471] on div "31819 285244 - Label Back 750RB CBL (KO 2025) 2400000 EA 2,400,000.000 EA [DATE…" at bounding box center [594, 470] width 1136 height 43
checkbox input "true"
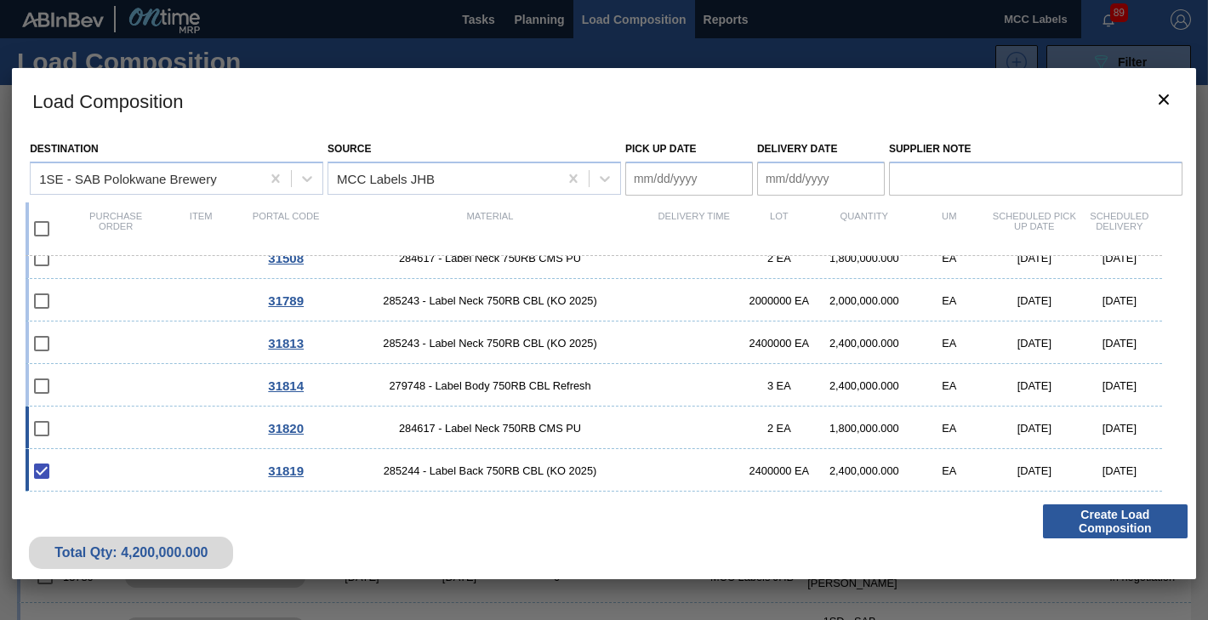
click at [100, 418] on div "31820 284617 - Label Neck 750RB CMS PU 2 EA 1,800,000.000 EA [DATE] [DATE]" at bounding box center [594, 428] width 1136 height 43
checkbox input "true"
click at [105, 386] on div "31814 279748 - Label Body 750RB CBL Refresh 3 EA 2,400,000.000 EA [DATE] [DATE]" at bounding box center [594, 385] width 1136 height 43
checkbox input "true"
click at [105, 339] on div "31813 285243 - Label Neck 750RB CBL (KO 2025) 2400000 EA 2,400,000.000 EA [DATE…" at bounding box center [594, 343] width 1136 height 43
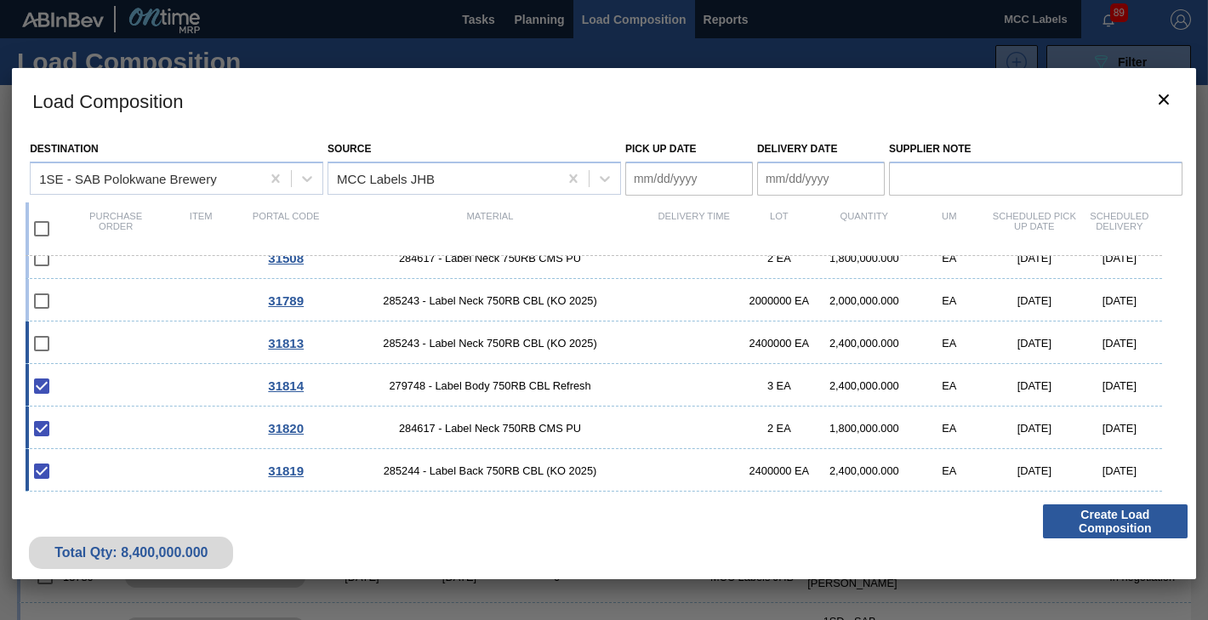
checkbox input "true"
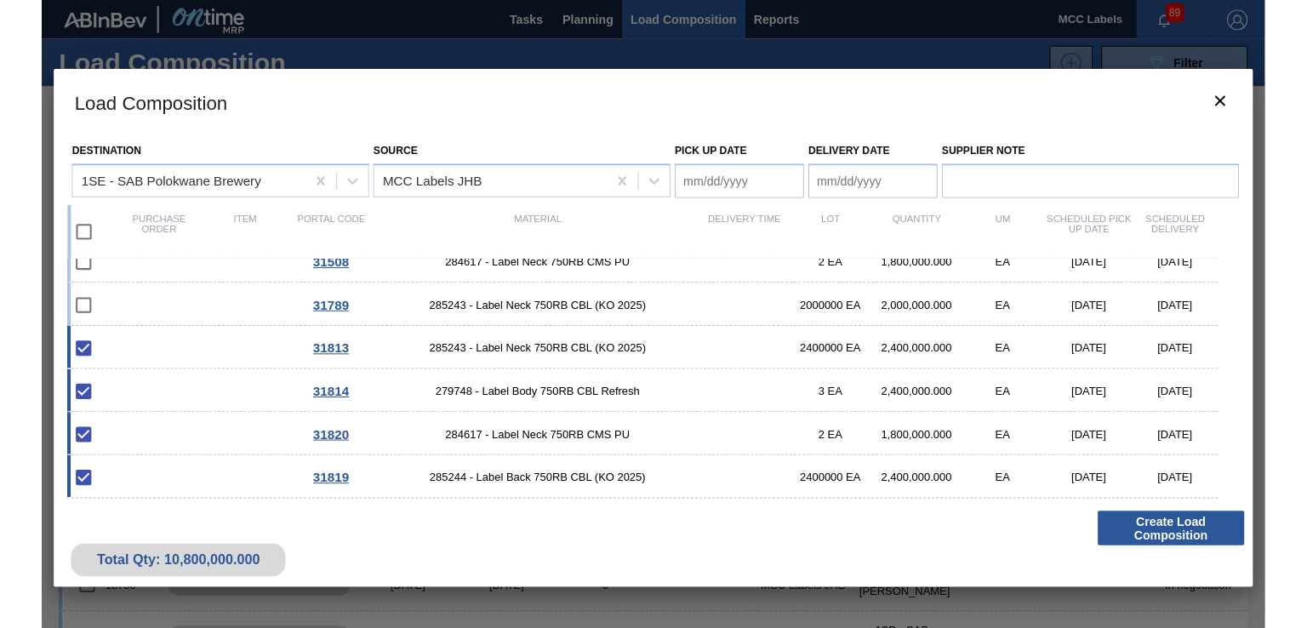
scroll to position [190, 0]
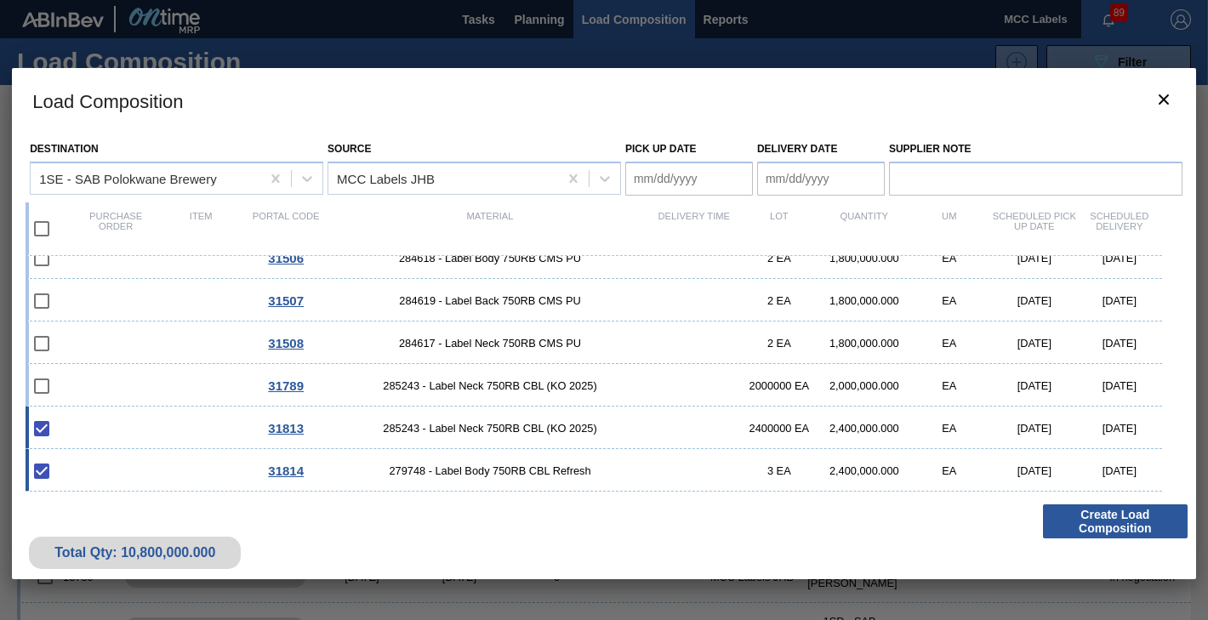
click at [697, 171] on Date "Pick up Date" at bounding box center [689, 179] width 128 height 34
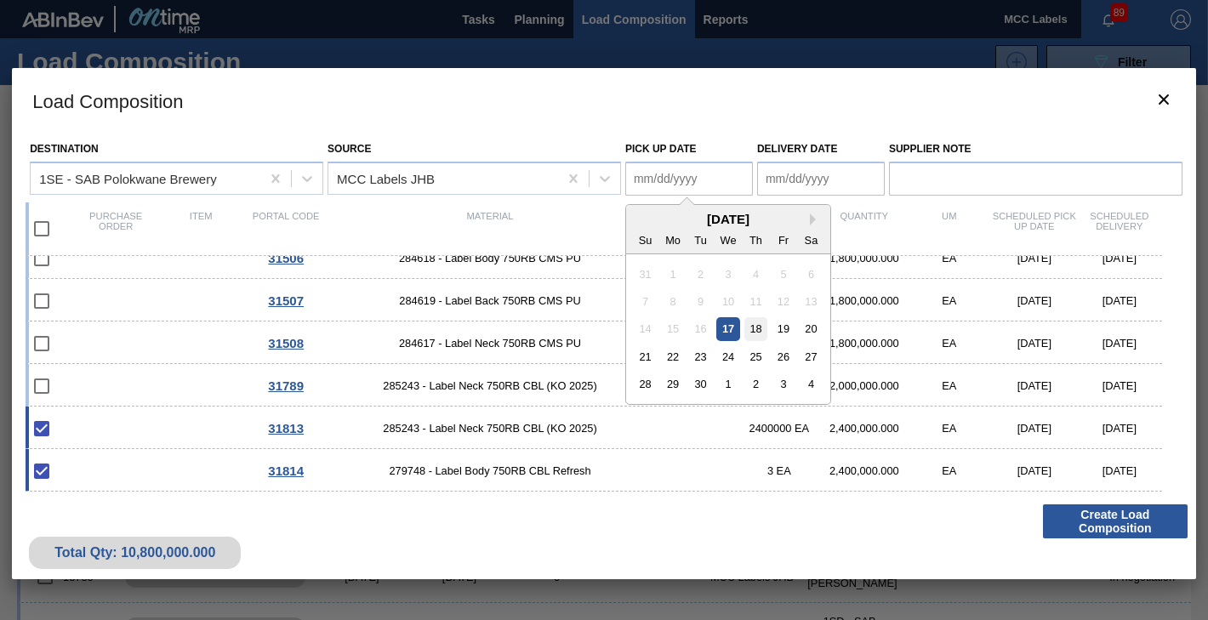
click at [754, 323] on div "18" at bounding box center [755, 328] width 23 height 23
click at [697, 167] on Date "[DATE]" at bounding box center [689, 179] width 128 height 34
click at [731, 323] on div "17" at bounding box center [727, 328] width 23 height 23
type Date "[DATE]"
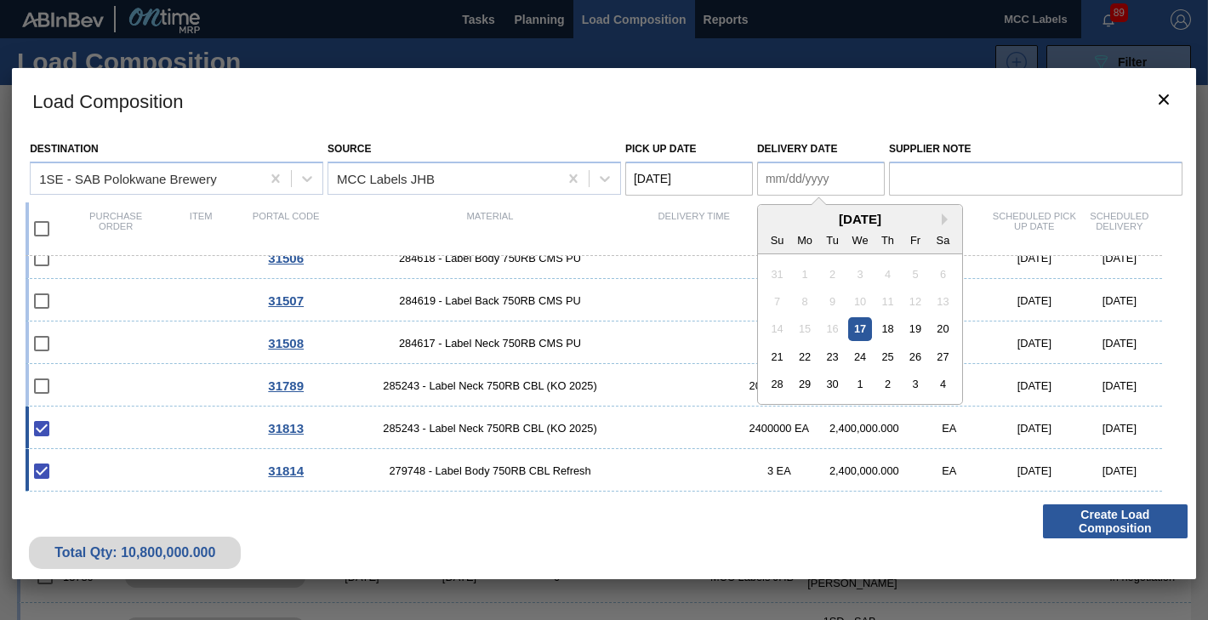
click at [800, 172] on Date "Delivery Date" at bounding box center [821, 179] width 128 height 34
click at [883, 329] on div "18" at bounding box center [887, 328] width 23 height 23
type Date "[DATE]"
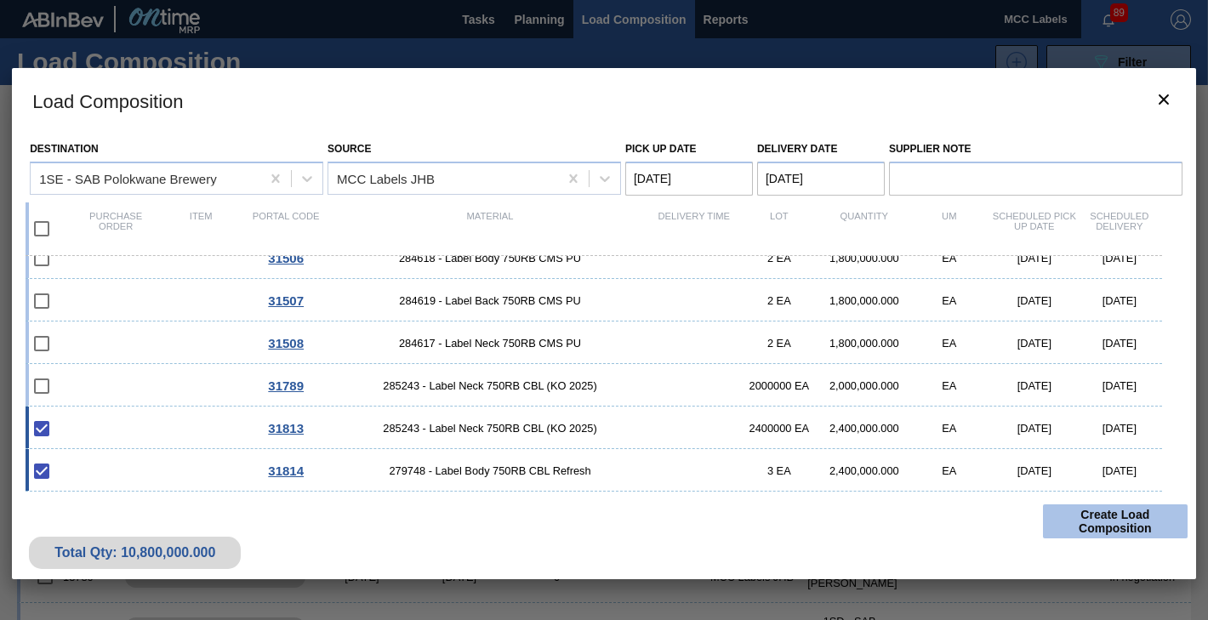
click at [1074, 522] on button "Create Load Composition" at bounding box center [1115, 521] width 145 height 34
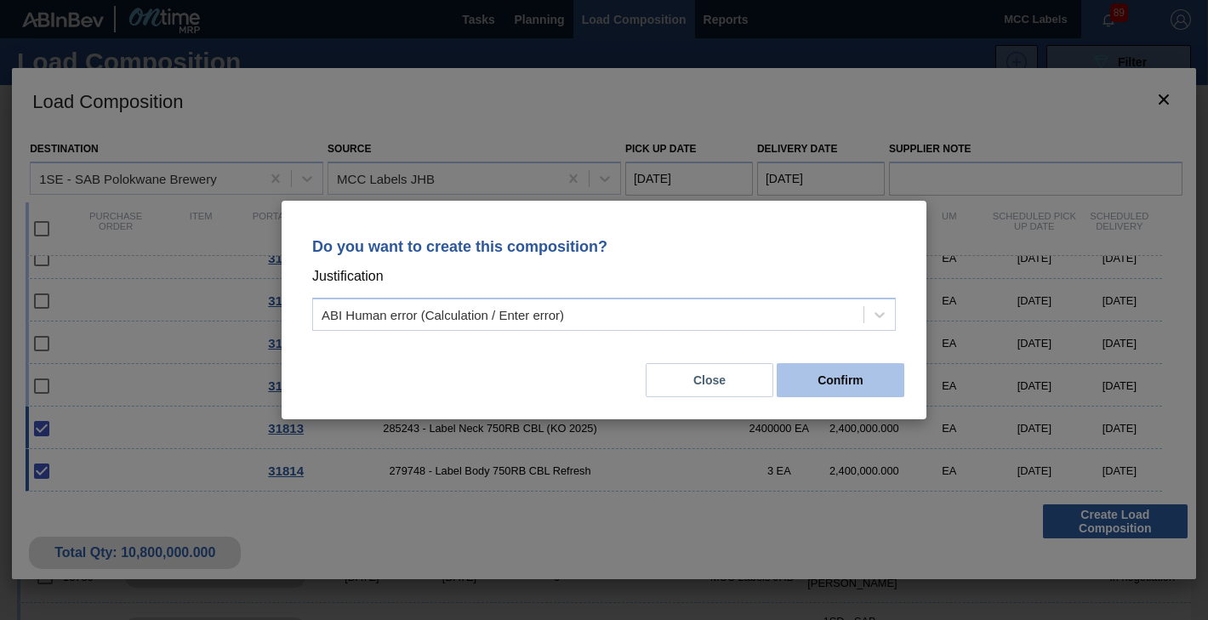
click at [826, 374] on button "Confirm" at bounding box center [841, 380] width 128 height 34
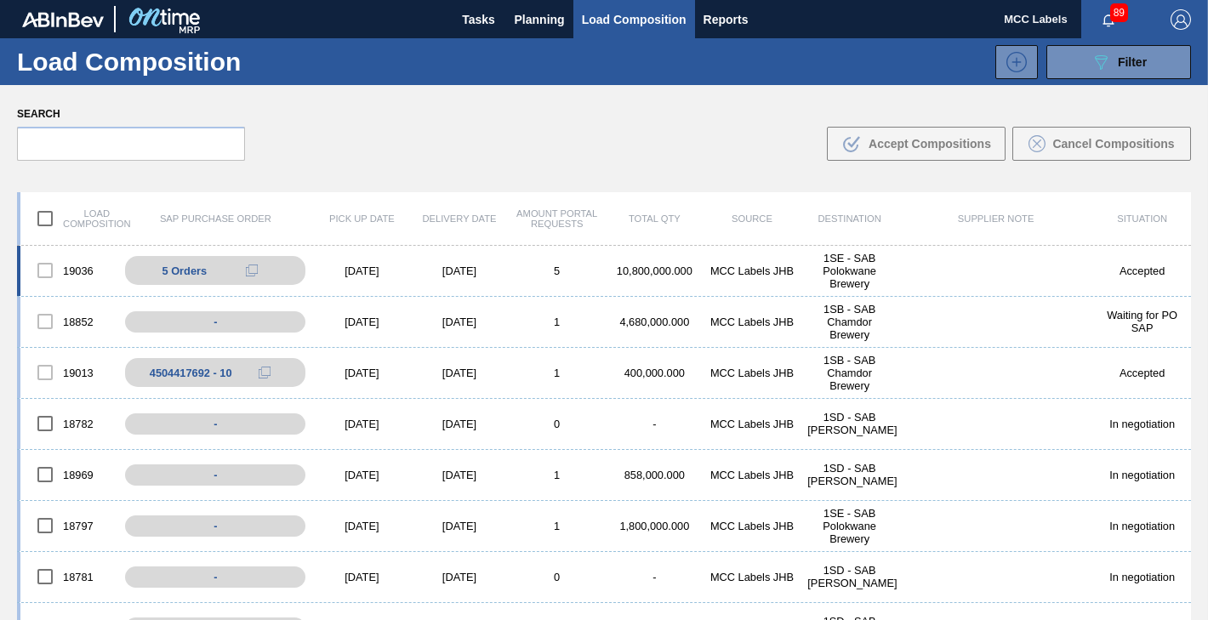
click at [666, 267] on div "10,800,000.000" at bounding box center [655, 271] width 98 height 13
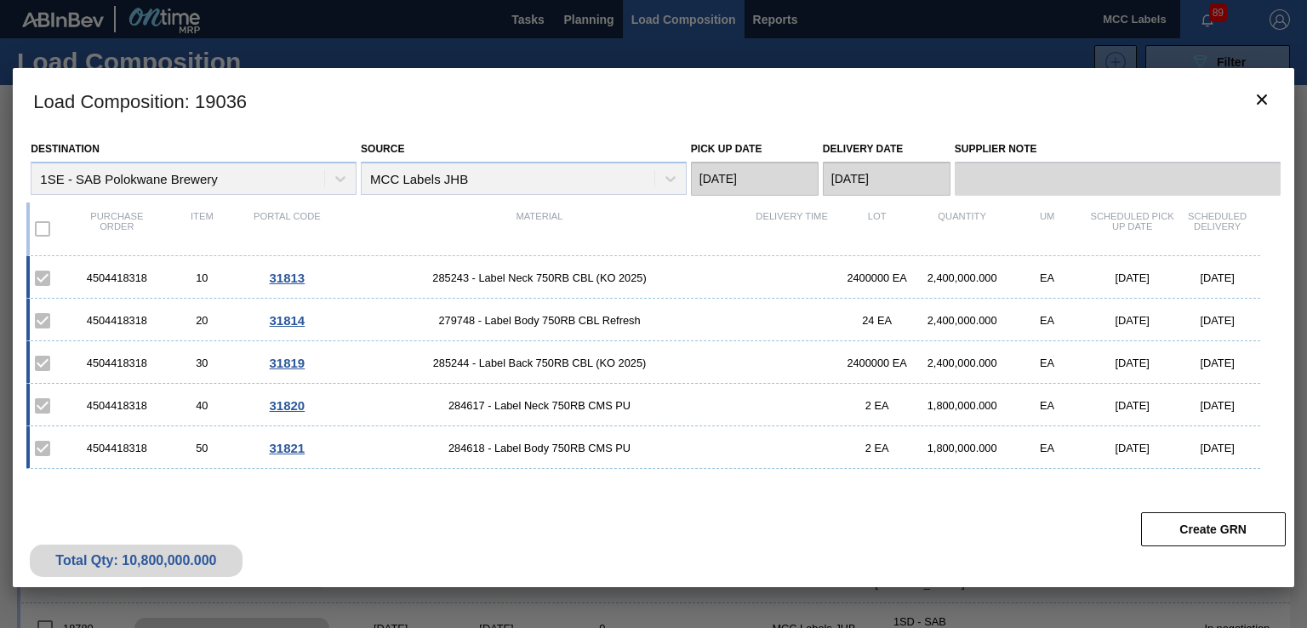
click at [146, 274] on div "4504418318" at bounding box center [116, 277] width 85 height 13
drag, startPoint x: 146, startPoint y: 274, endPoint x: 80, endPoint y: 271, distance: 66.4
click at [80, 271] on div "4504418318" at bounding box center [116, 277] width 85 height 13
copy div "4504418318"
click at [1207, 100] on icon "botão de ícone" at bounding box center [1261, 99] width 20 height 20
